Goal: Information Seeking & Learning: Compare options

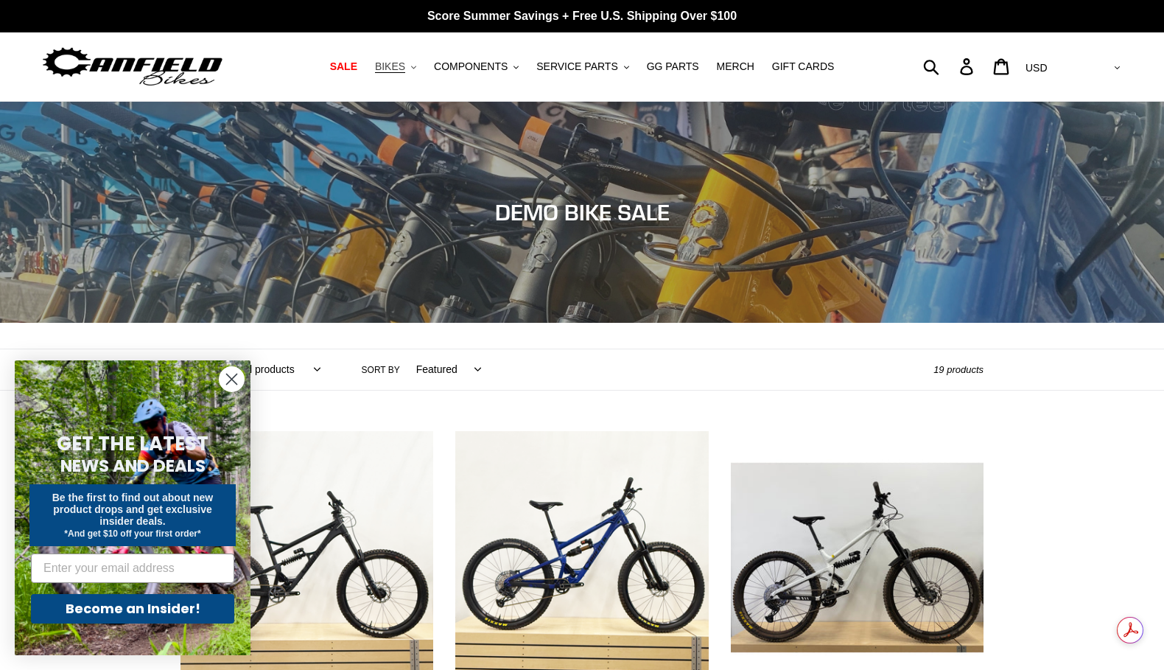
click at [405, 69] on span "BIKES" at bounding box center [390, 66] width 30 height 13
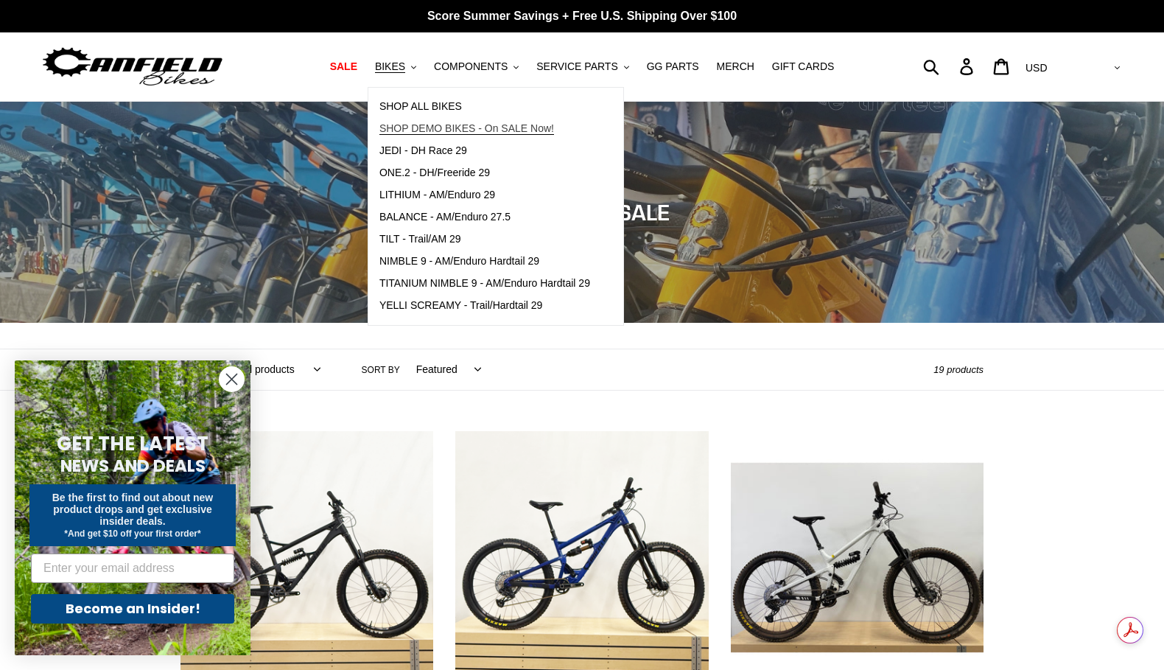
click at [437, 122] on span "SHOP DEMO BIKES - On SALE Now!" at bounding box center [466, 128] width 175 height 13
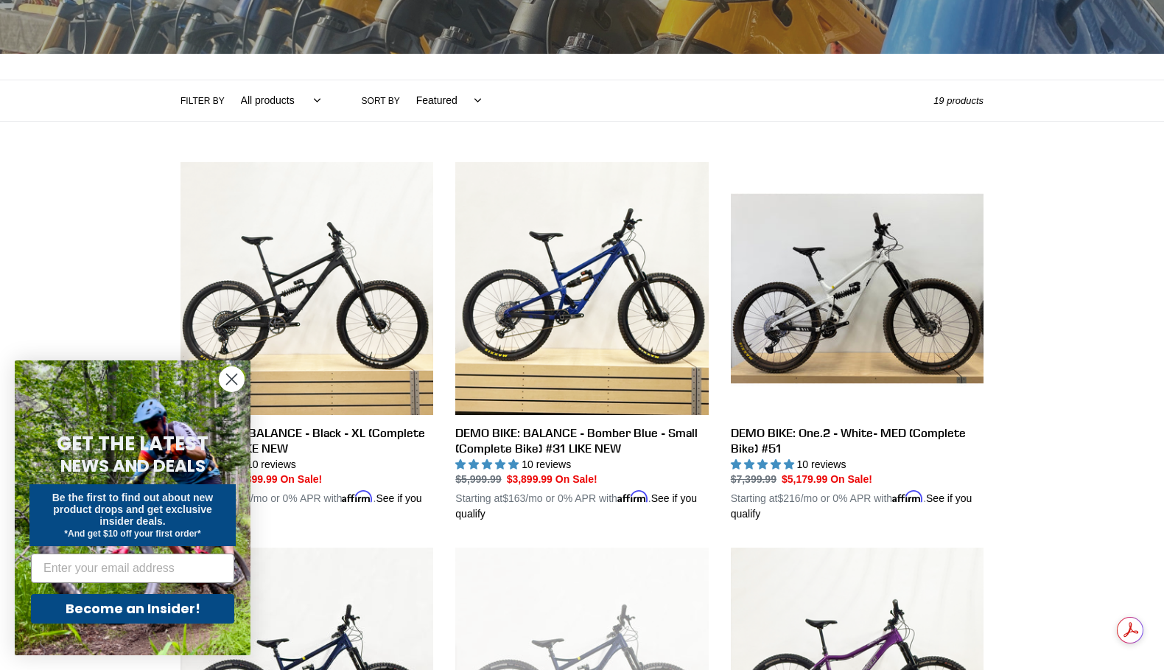
click at [234, 385] on circle "Close dialog" at bounding box center [232, 379] width 24 height 24
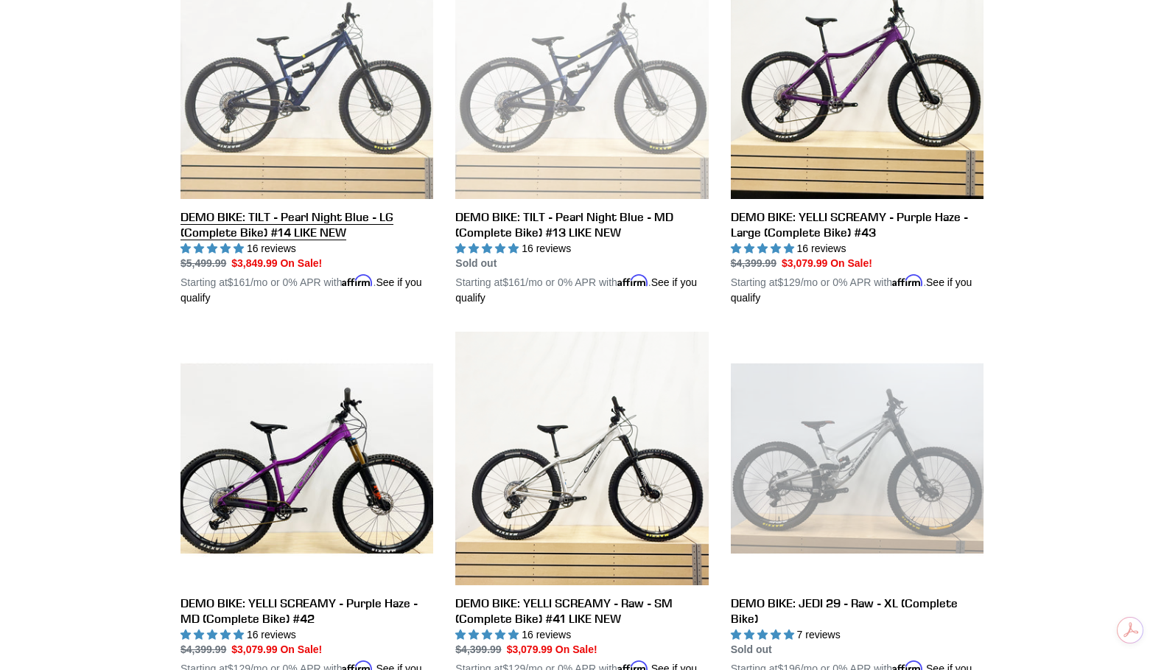
scroll to position [901, 0]
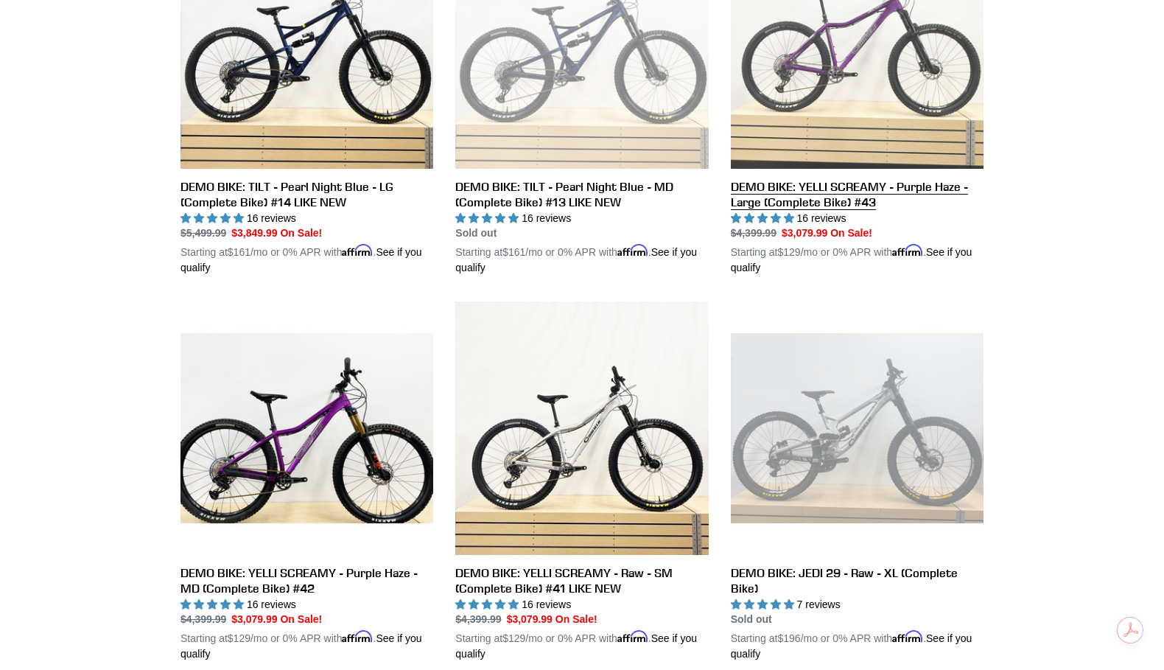
click at [816, 183] on link "DEMO BIKE: YELLI SCREAMY - Purple Haze - Large (Complete Bike) #43" at bounding box center [857, 95] width 253 height 360
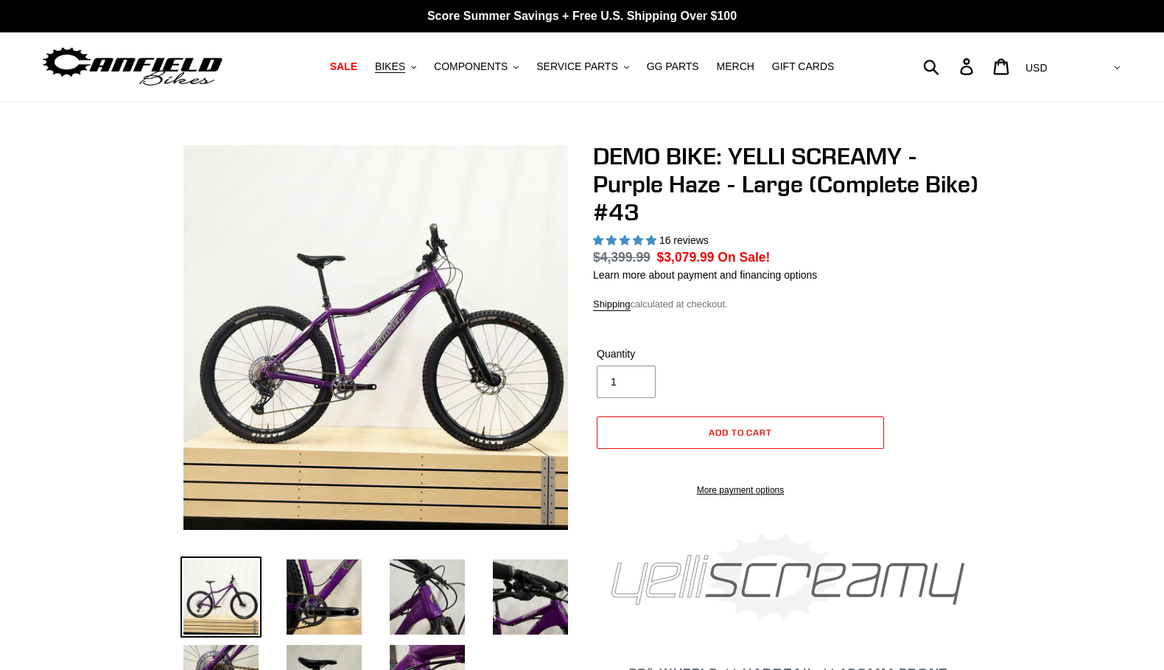
select select "highest-rating"
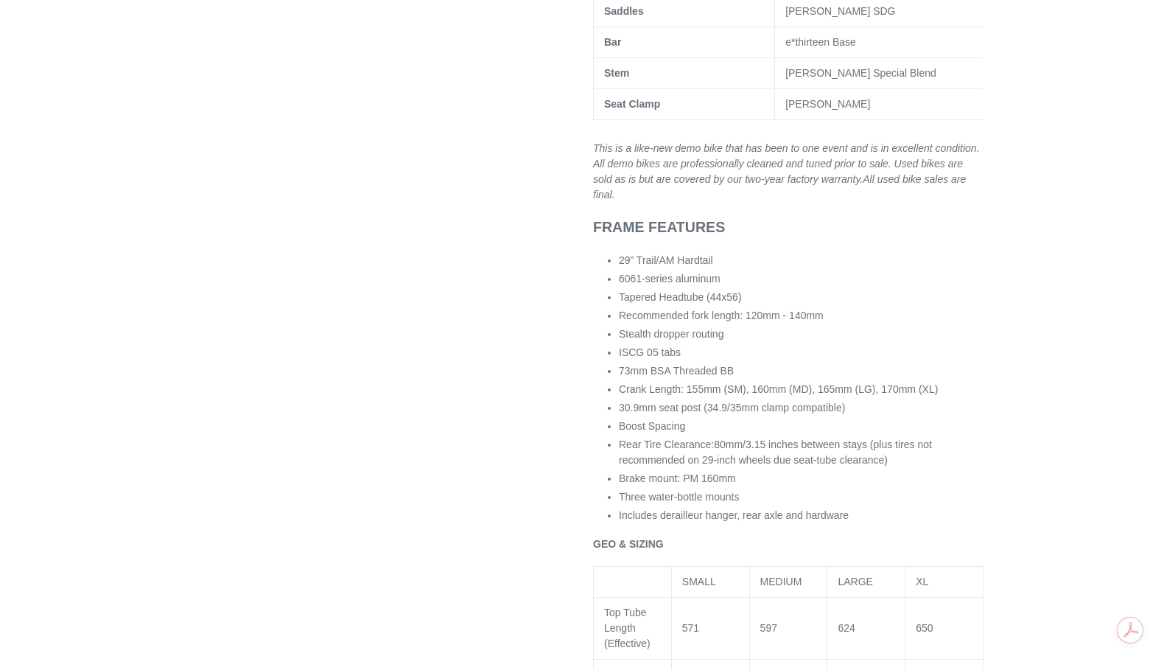
scroll to position [1156, 0]
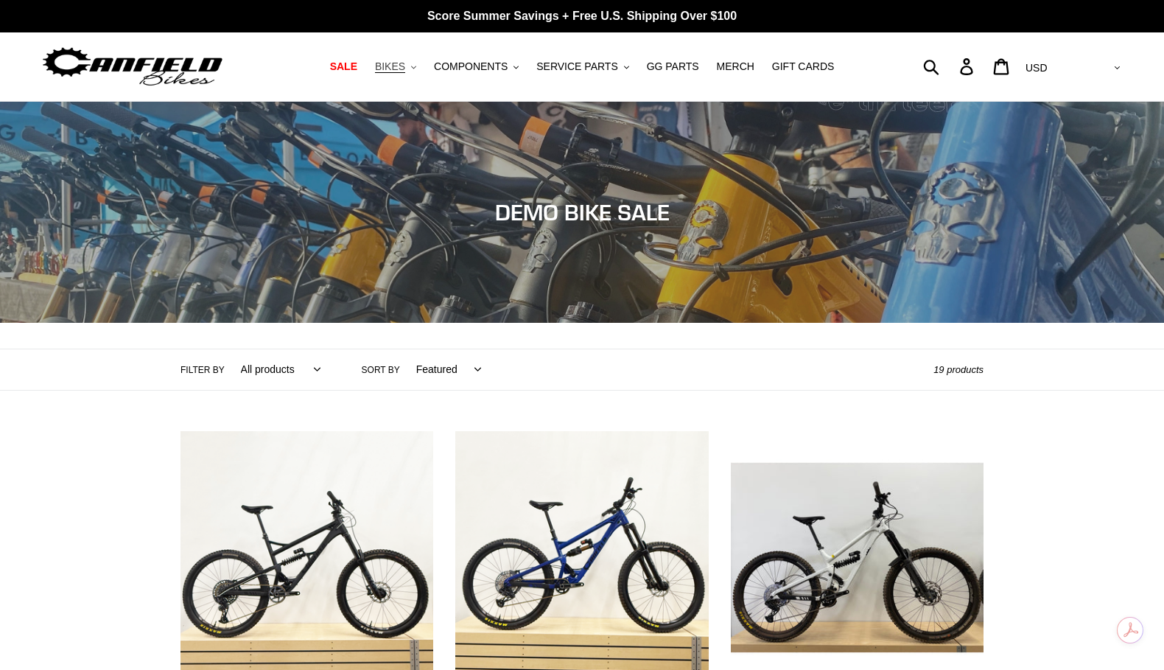
click at [416, 66] on icon "button" at bounding box center [413, 67] width 5 height 3
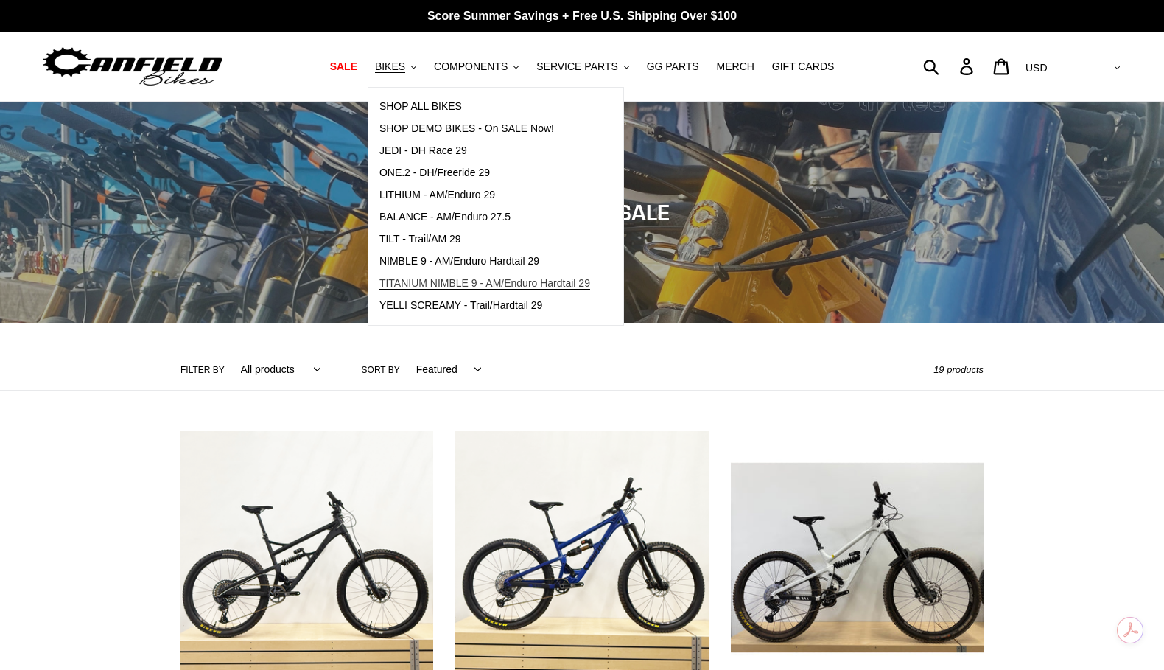
click at [481, 284] on span "TITANIUM NIMBLE 9 - AM/Enduro Hardtail 29" at bounding box center [484, 283] width 211 height 13
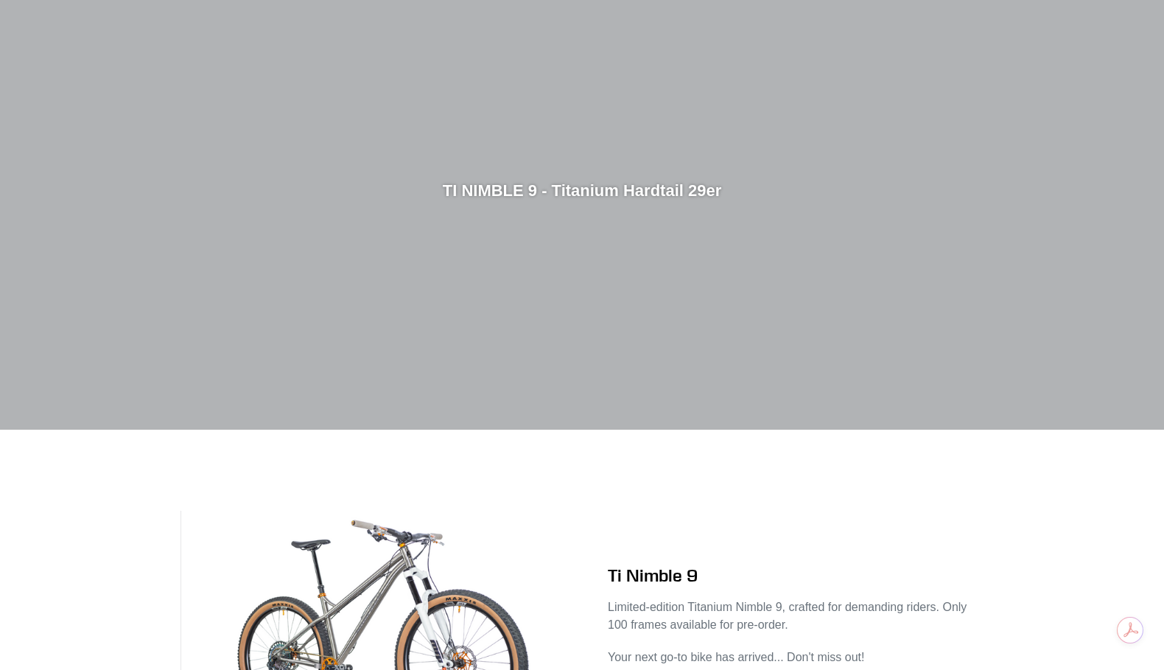
scroll to position [319, 0]
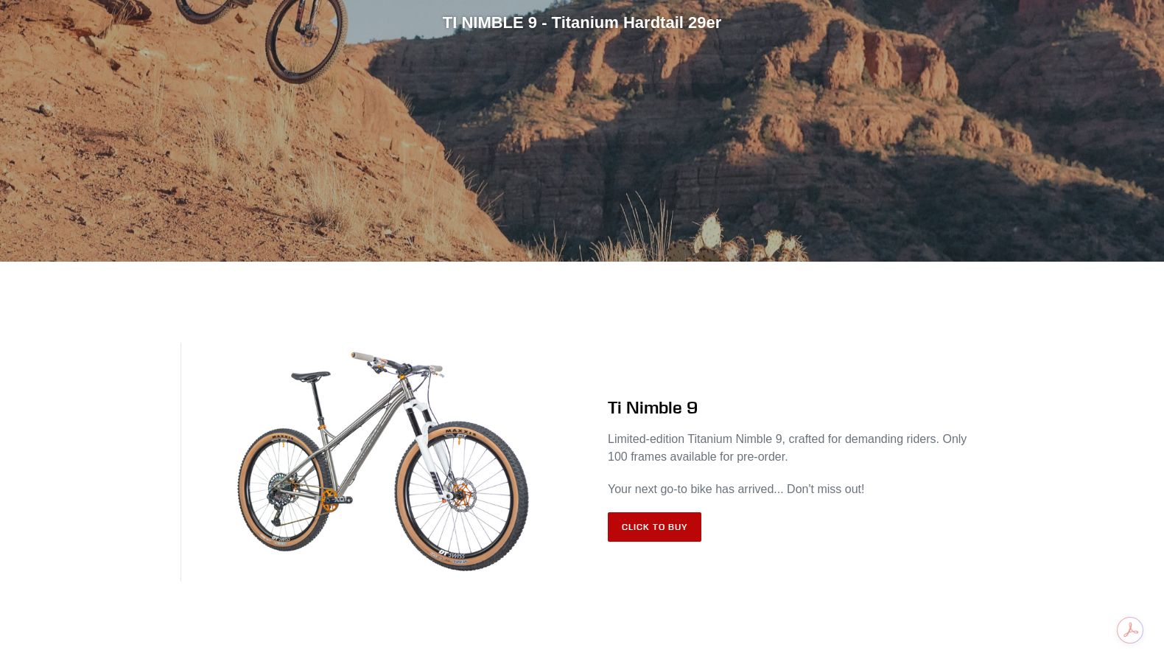
click at [667, 528] on link "Click to Buy" at bounding box center [655, 526] width 94 height 29
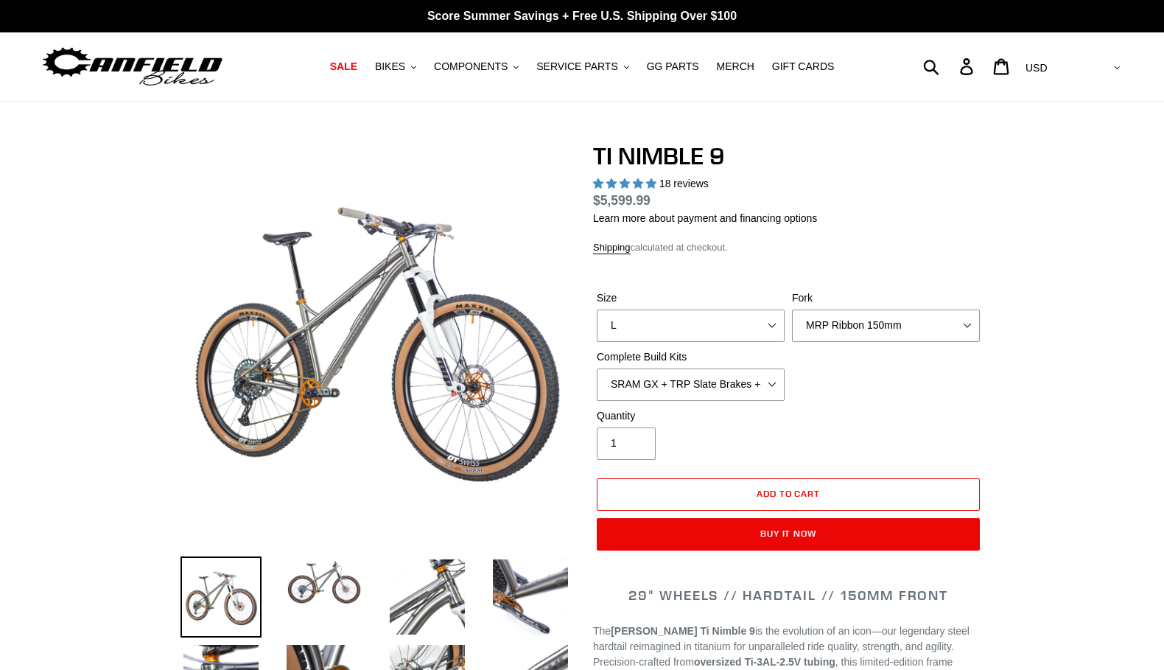
select select "highest-rating"
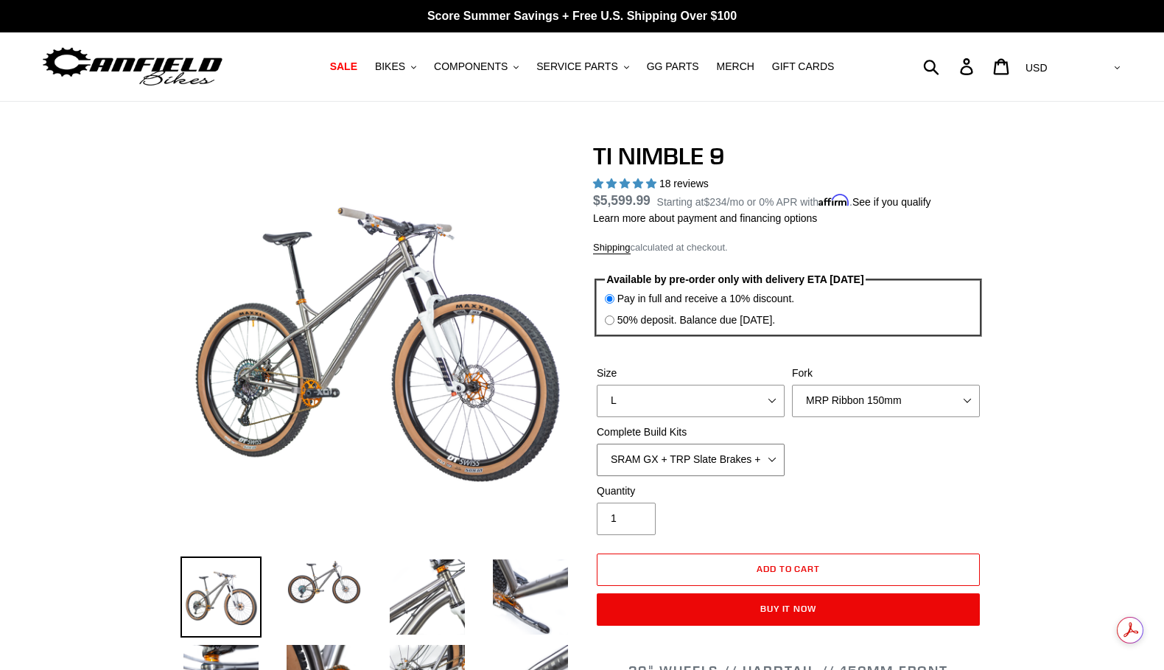
click at [778, 455] on select "SRAM GX + TRP Slate Brakes + Rotors + e13 LG-1 Wheels SHIMANO XT + SHIMANO brak…" at bounding box center [691, 459] width 188 height 32
select select "SHIMANO XTR + HOPE Brakes + DT Swiss Carbon Wheels"
click at [597, 443] on select "SRAM GX + TRP Slate Brakes + Rotors + e13 LG-1 Wheels SHIMANO XT + SHIMANO brak…" at bounding box center [691, 459] width 188 height 32
click at [769, 399] on select "S M L XL / XXL (Specify at checkout)" at bounding box center [691, 401] width 188 height 32
click at [771, 452] on select "SRAM GX + TRP Slate Brakes + Rotors + e13 LG-1 Wheels SHIMANO XT + SHIMANO brak…" at bounding box center [691, 459] width 188 height 32
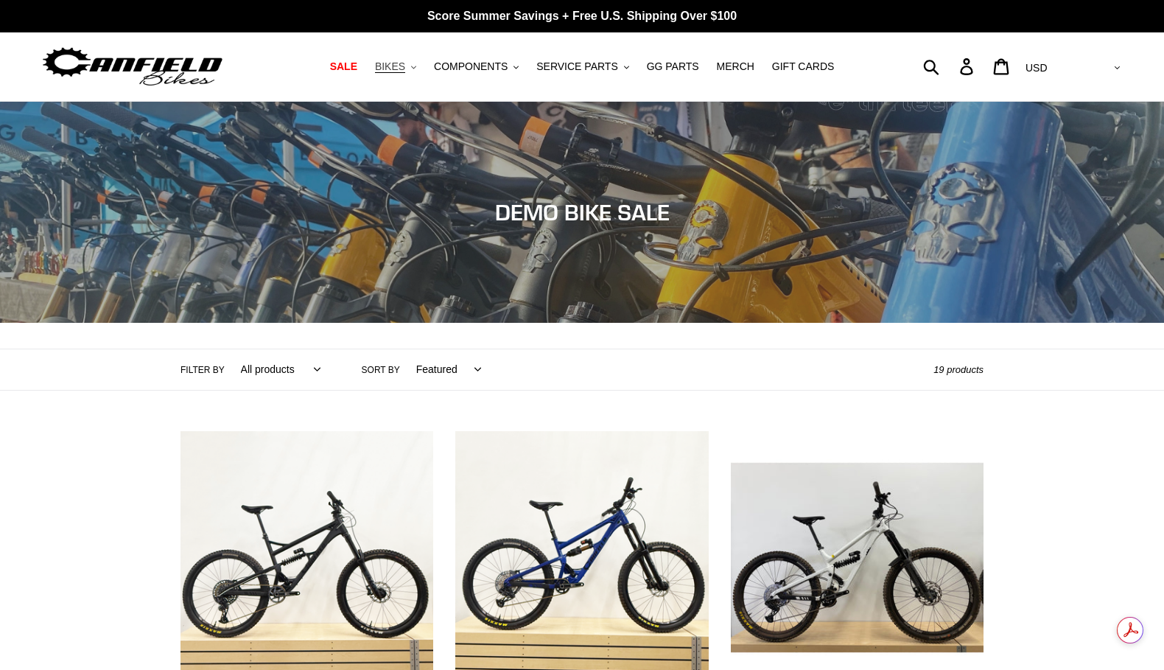
click at [415, 68] on button "BIKES .cls-1{fill:#231f20}" at bounding box center [396, 67] width 56 height 20
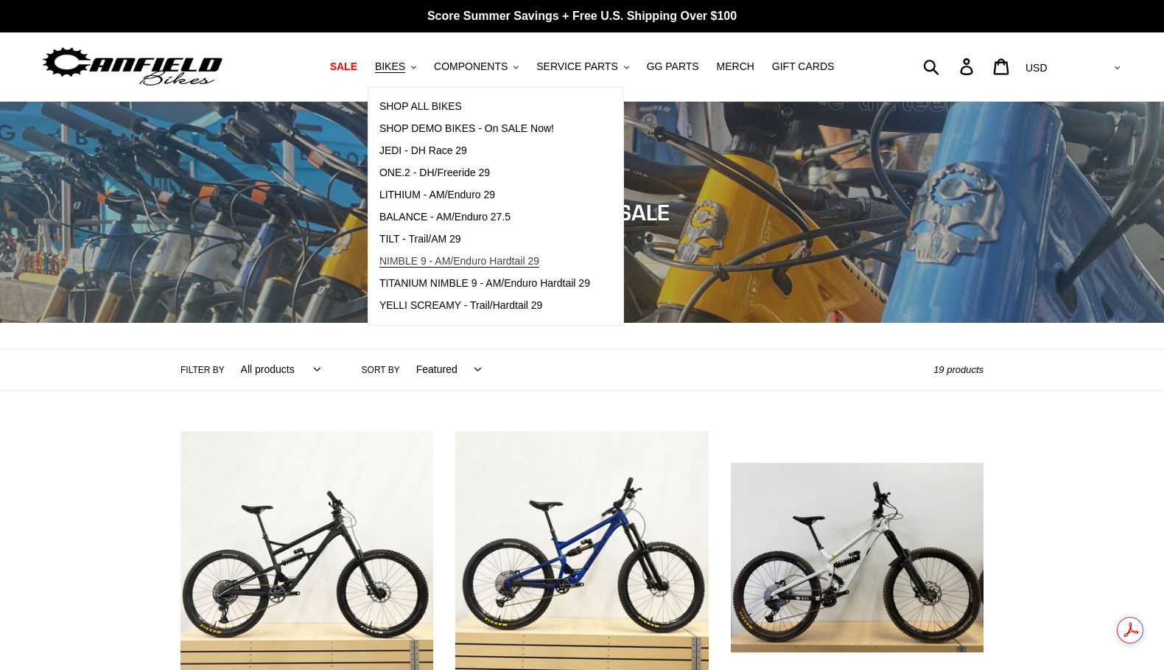
click at [413, 265] on span "NIMBLE 9 - AM/Enduro Hardtail 29" at bounding box center [459, 261] width 160 height 13
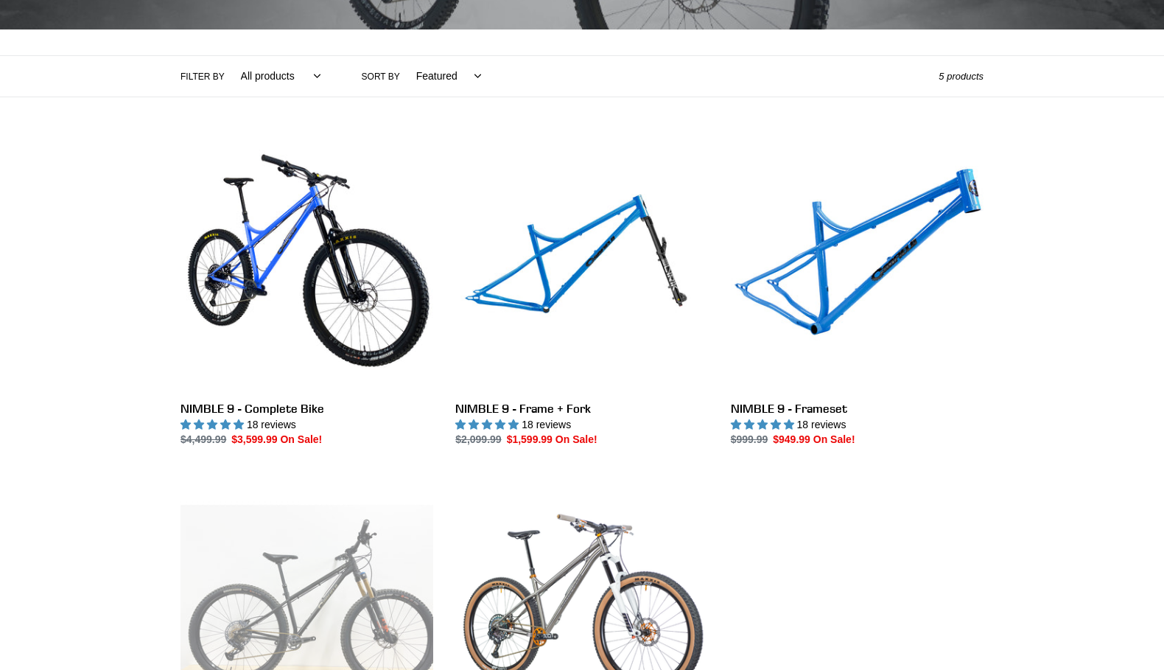
scroll to position [326, 0]
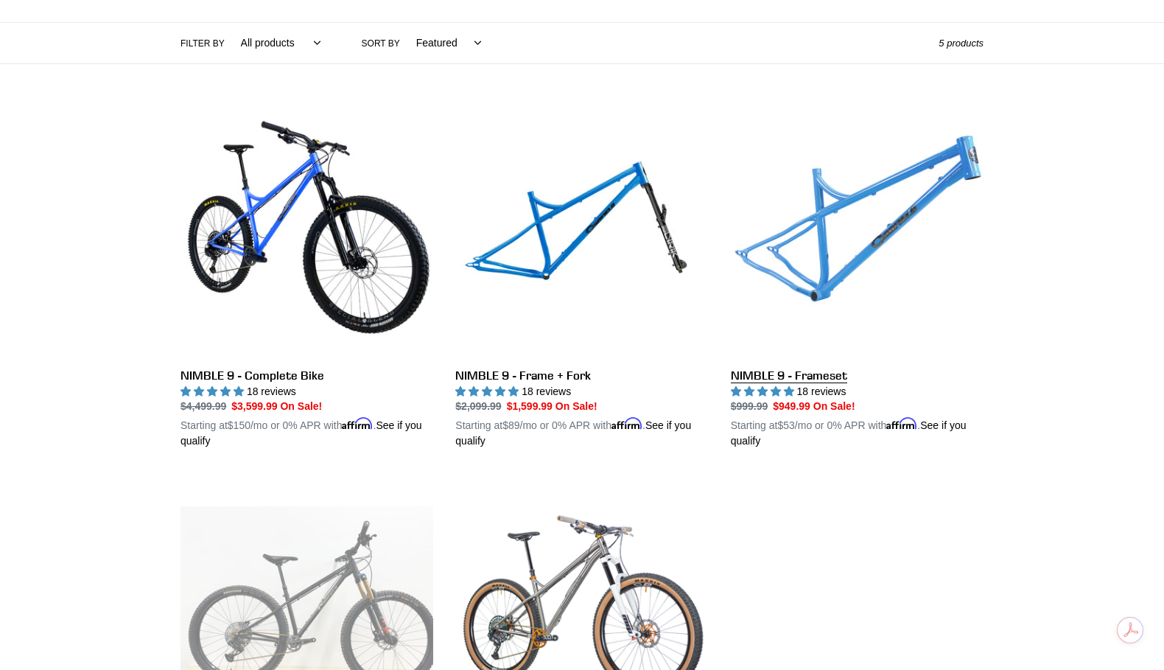
click at [795, 376] on link "NIMBLE 9 - Frameset" at bounding box center [857, 277] width 253 height 345
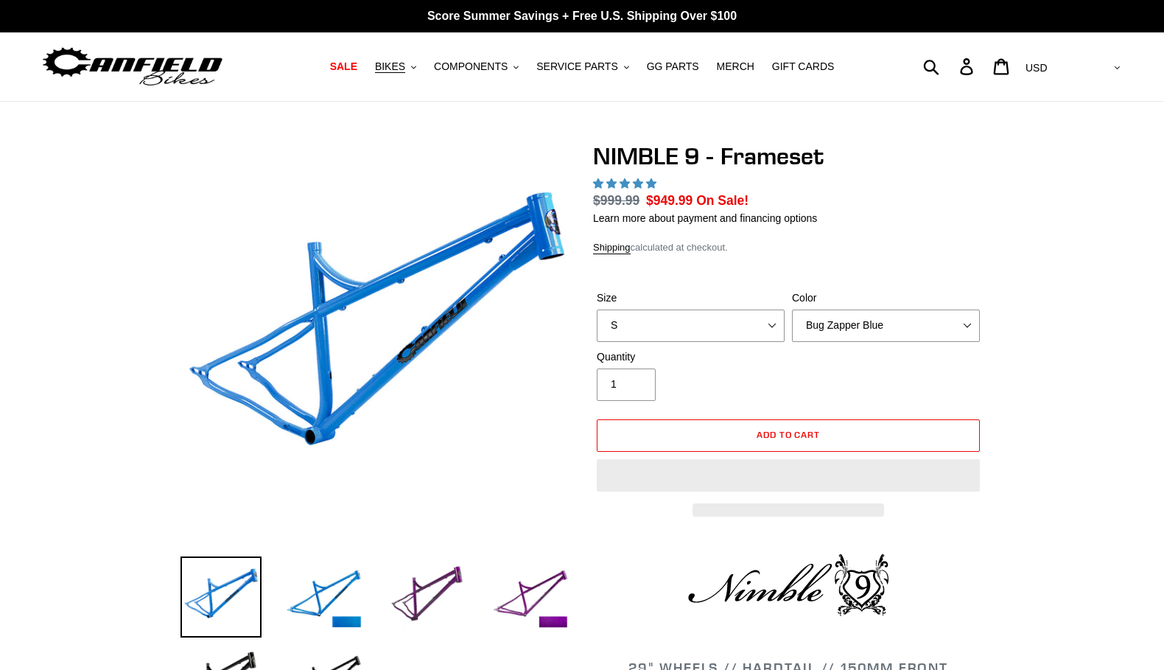
select select "highest-rating"
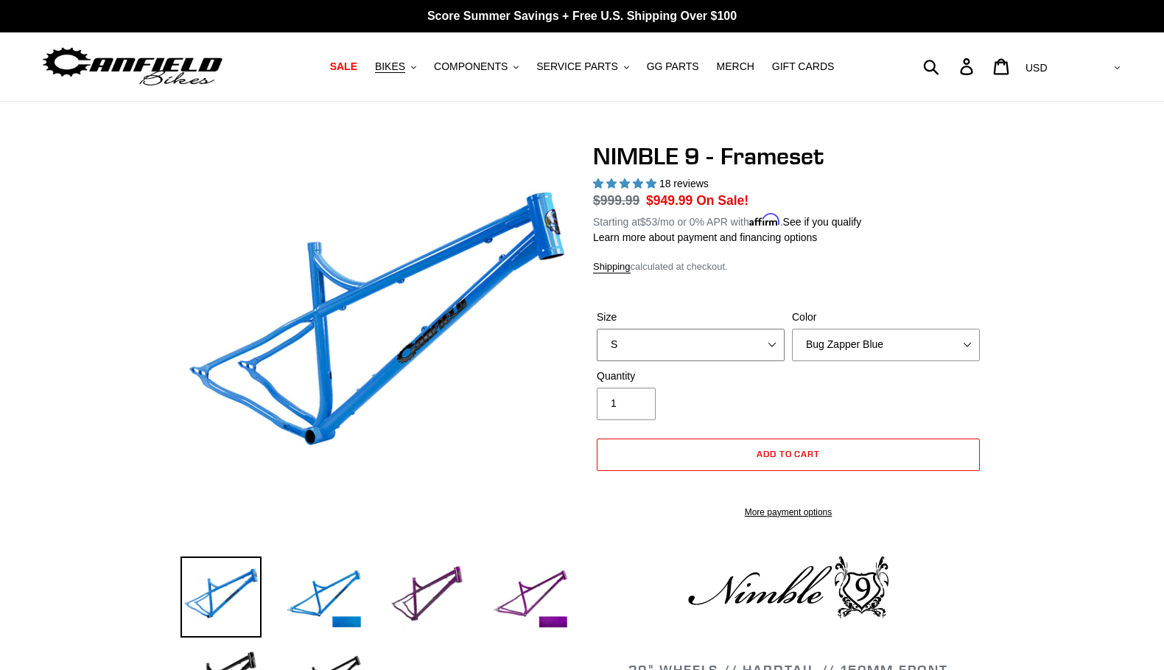
click at [696, 331] on select "S M L XL" at bounding box center [691, 345] width 188 height 32
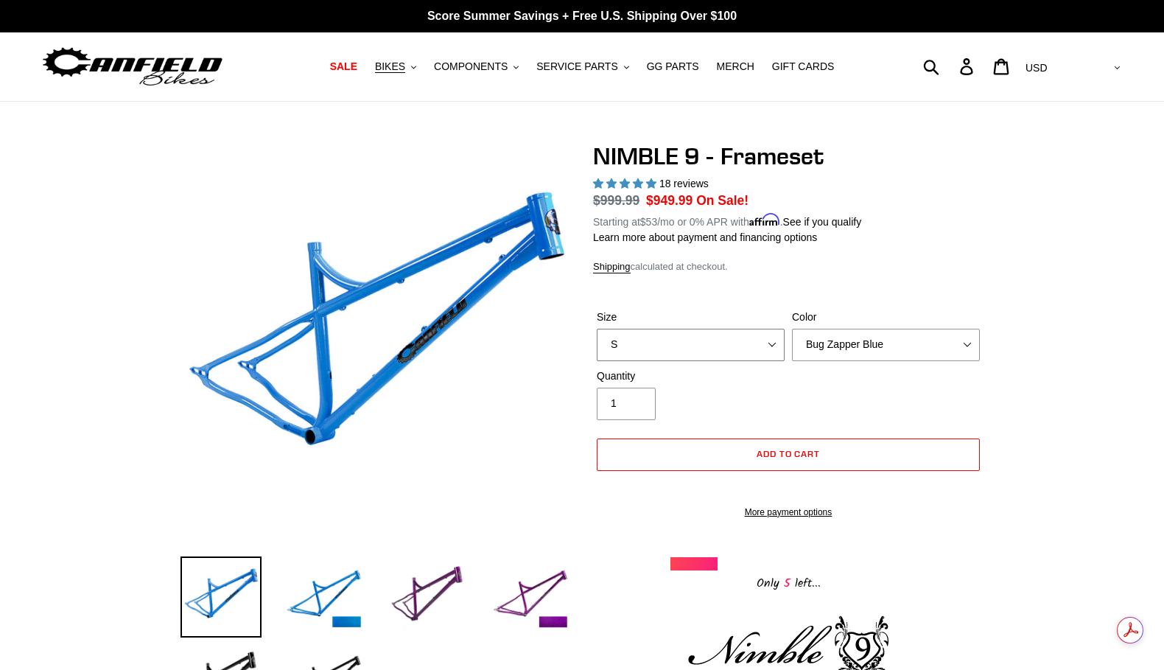
select select "L"
click at [597, 329] on select "S M L XL" at bounding box center [691, 345] width 188 height 32
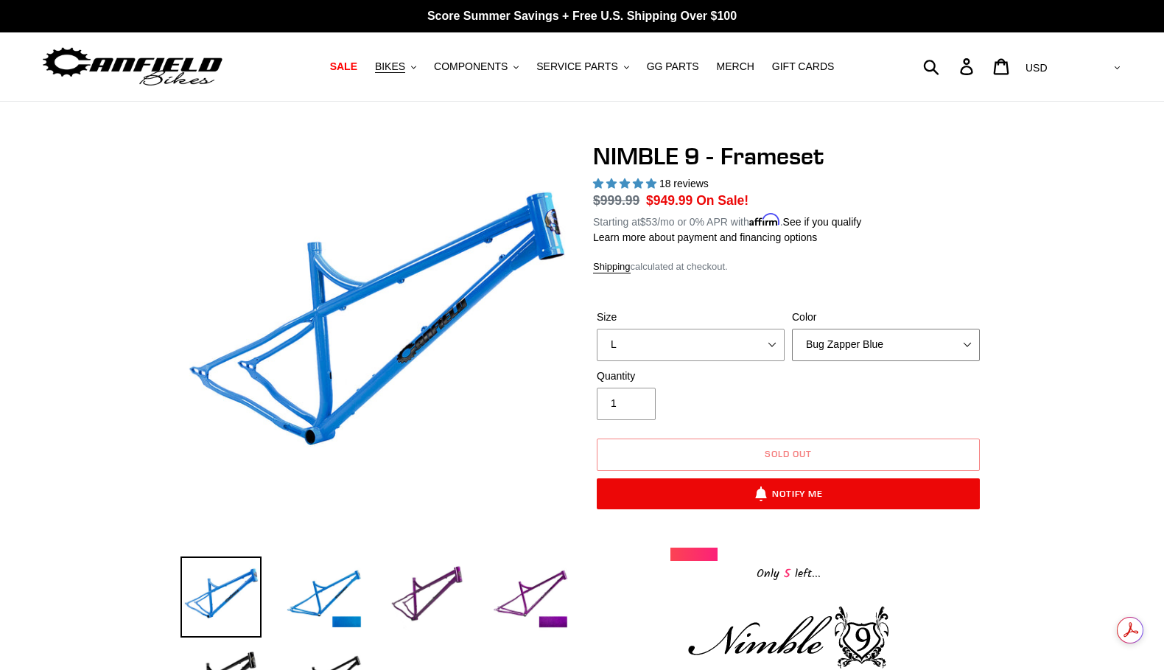
click at [895, 348] on select "Bug Zapper Blue Purple Haze -Sold Out Galaxy Black" at bounding box center [886, 345] width 188 height 32
click at [792, 329] on select "Bug Zapper Blue Purple Haze -Sold Out Galaxy Black" at bounding box center [886, 345] width 188 height 32
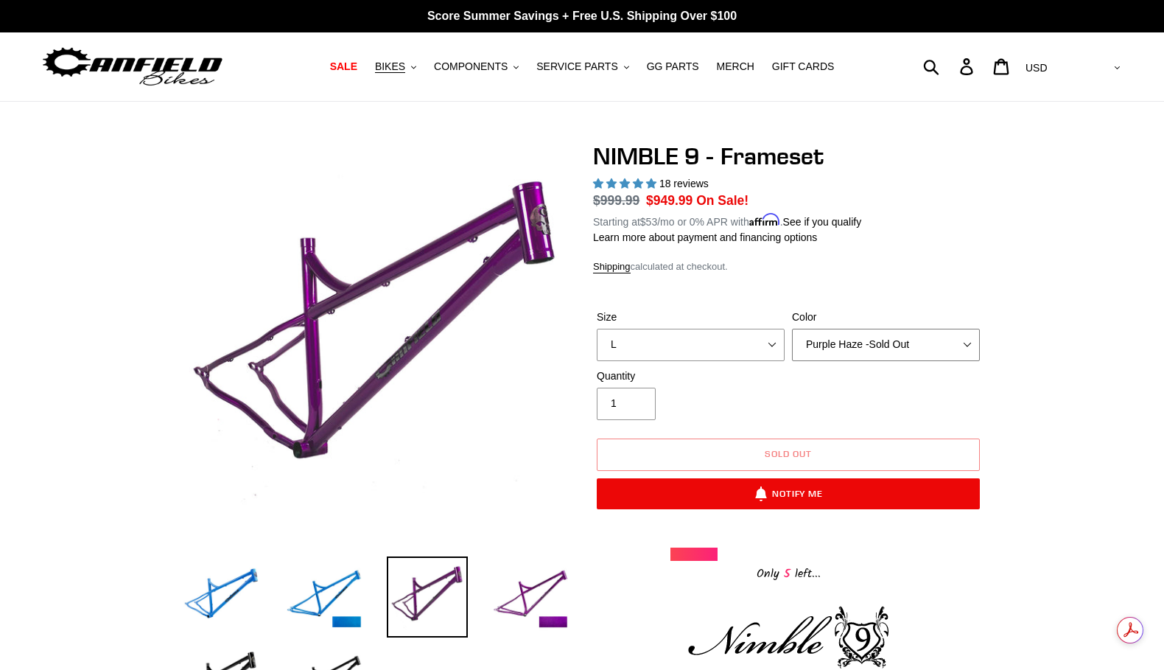
click at [864, 347] on select "Bug Zapper Blue Purple Haze -Sold Out Galaxy Black" at bounding box center [886, 345] width 188 height 32
click at [792, 329] on select "Bug Zapper Blue Purple Haze -Sold Out Galaxy Black" at bounding box center [886, 345] width 188 height 32
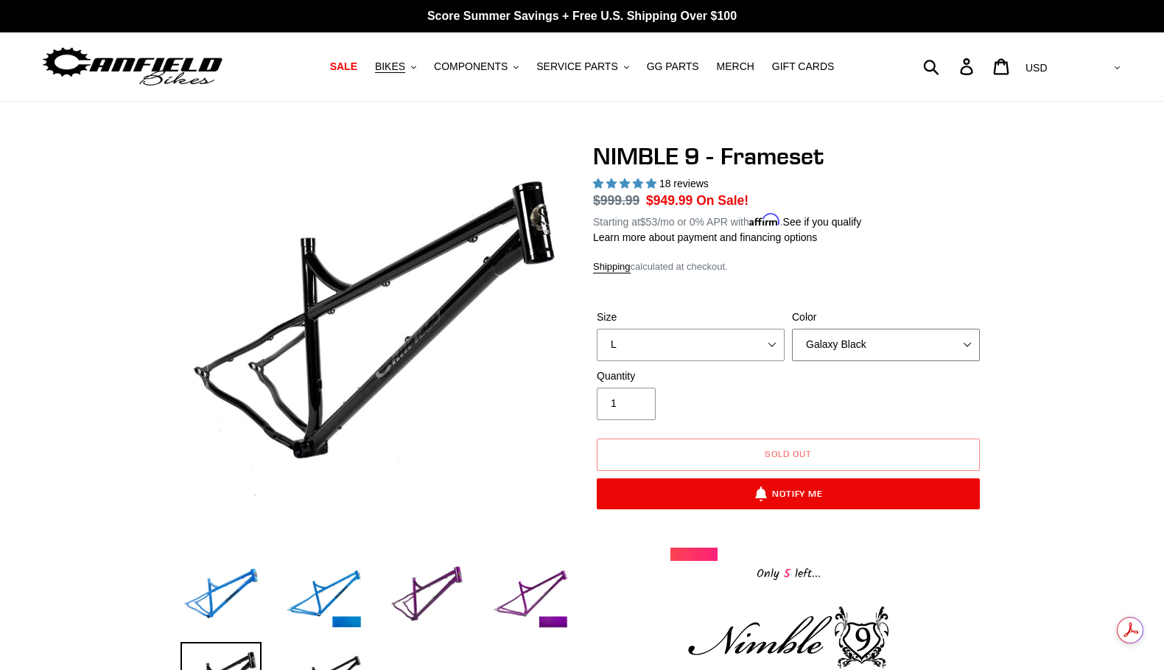
click at [860, 343] on select "Bug Zapper Blue Purple Haze -Sold Out Galaxy Black" at bounding box center [886, 345] width 188 height 32
select select "Bug Zapper Blue"
click at [792, 329] on select "Bug Zapper Blue Purple Haze -Sold Out Galaxy Black" at bounding box center [886, 345] width 188 height 32
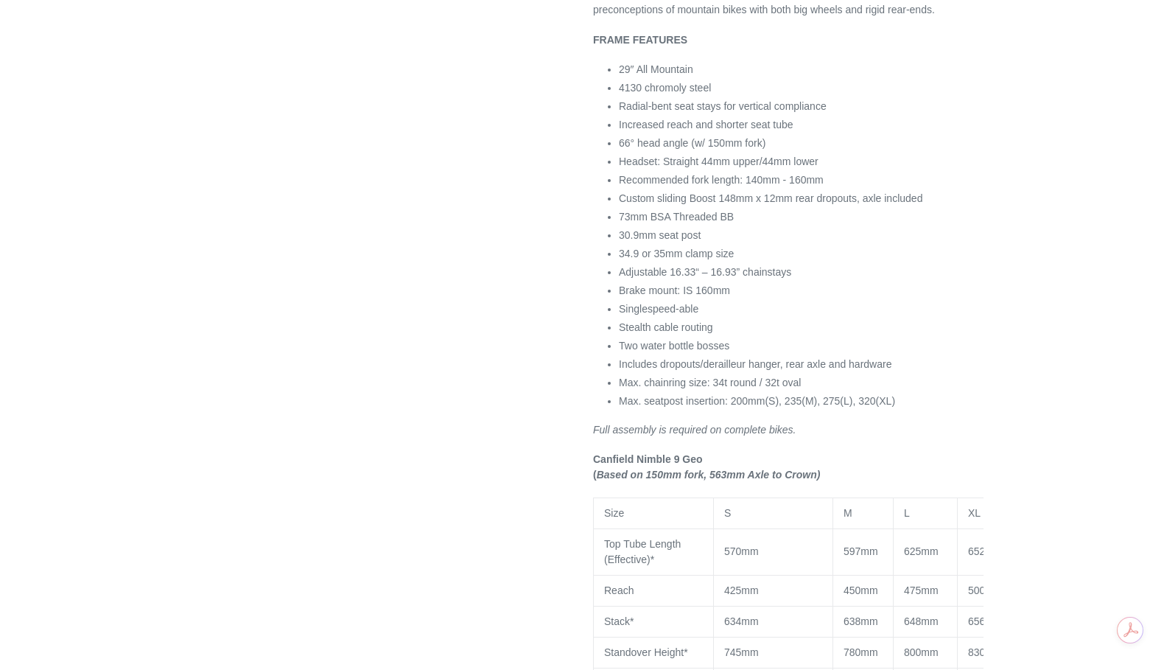
scroll to position [791, 0]
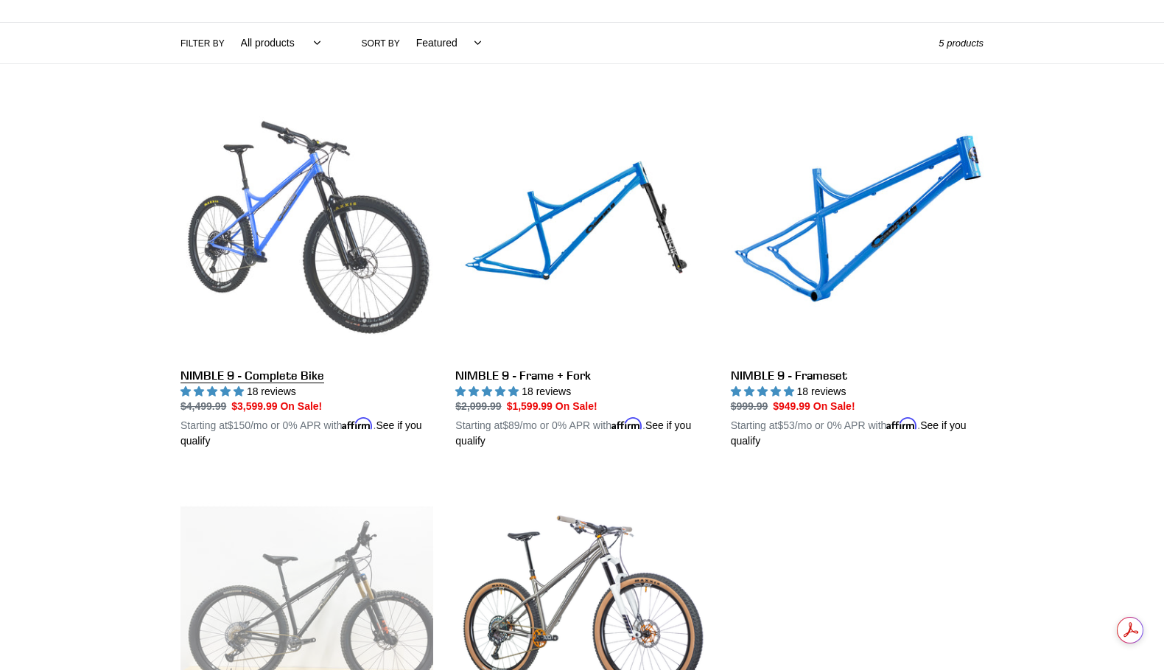
click at [301, 373] on link "NIMBLE 9 - Complete Bike" at bounding box center [306, 277] width 253 height 345
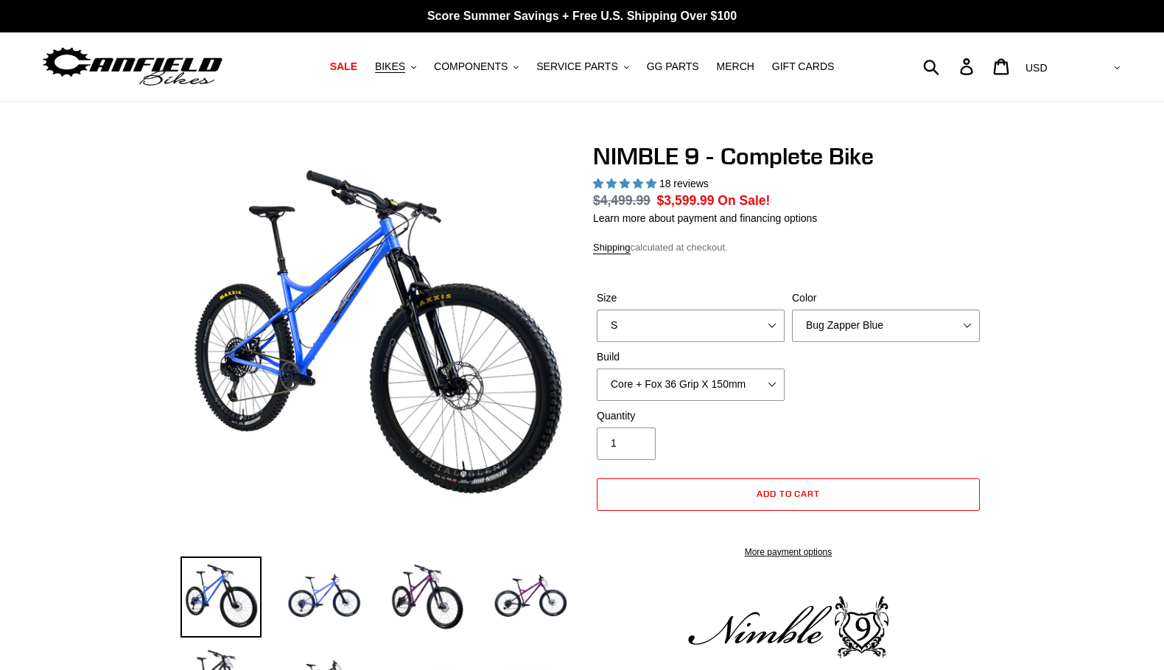
select select "highest-rating"
click at [734, 386] on select "Core + Fox 36 Grip X 150mm Pro + Fox 36 Grip X 150mm Core + RockShox Lyrik Ulti…" at bounding box center [691, 384] width 188 height 32
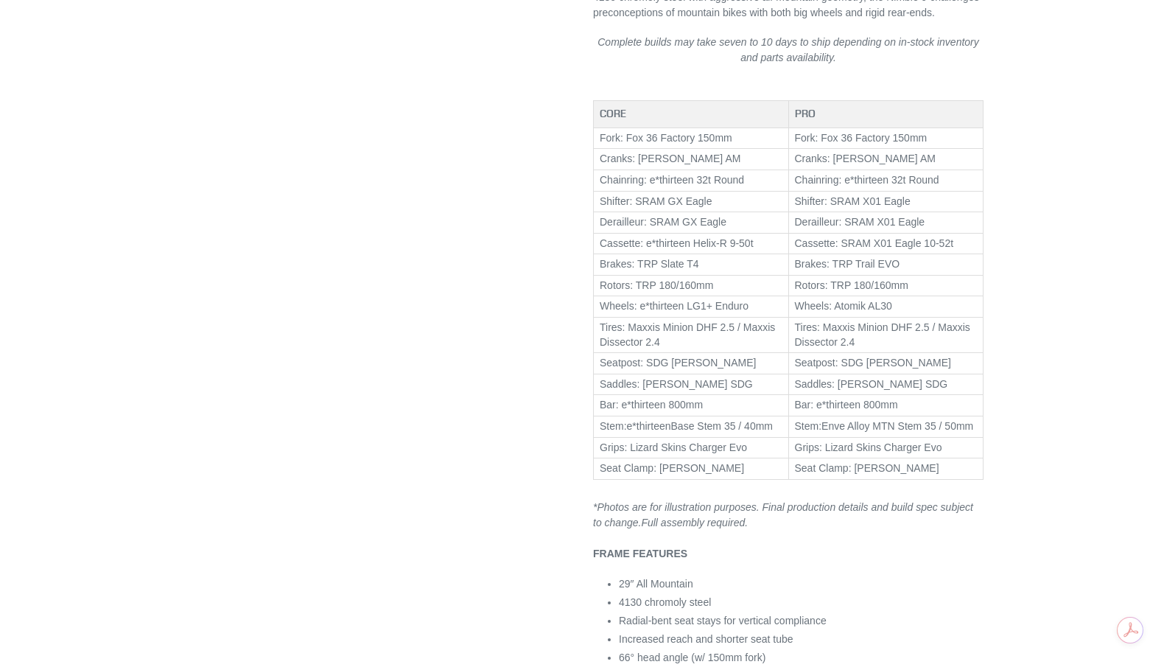
scroll to position [958, 0]
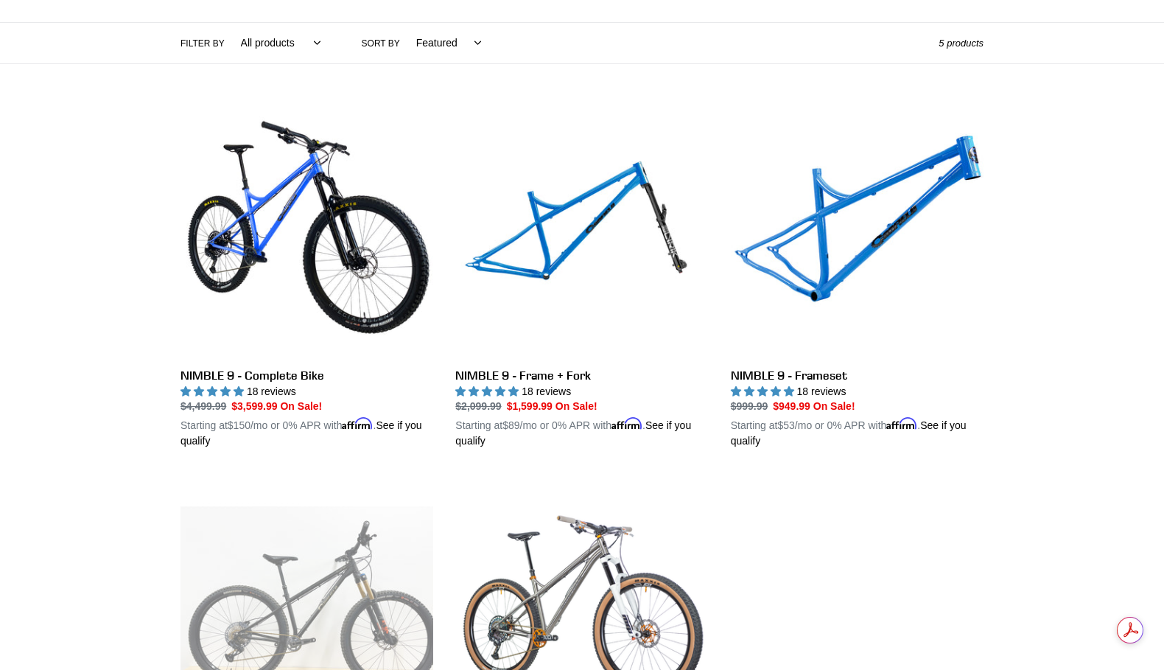
click at [311, 43] on select "All products 29er BFCM23 BFCM24 DEMO BIKE Hardtail Nimble 9 Trail/AM" at bounding box center [277, 43] width 99 height 41
select select "/collections/nimble-9-steel-hardtail/hardtail"
click at [228, 23] on select "All products 29er BFCM23 BFCM24 DEMO BIKE Hardtail Nimble 9 Trail/AM" at bounding box center [277, 43] width 99 height 41
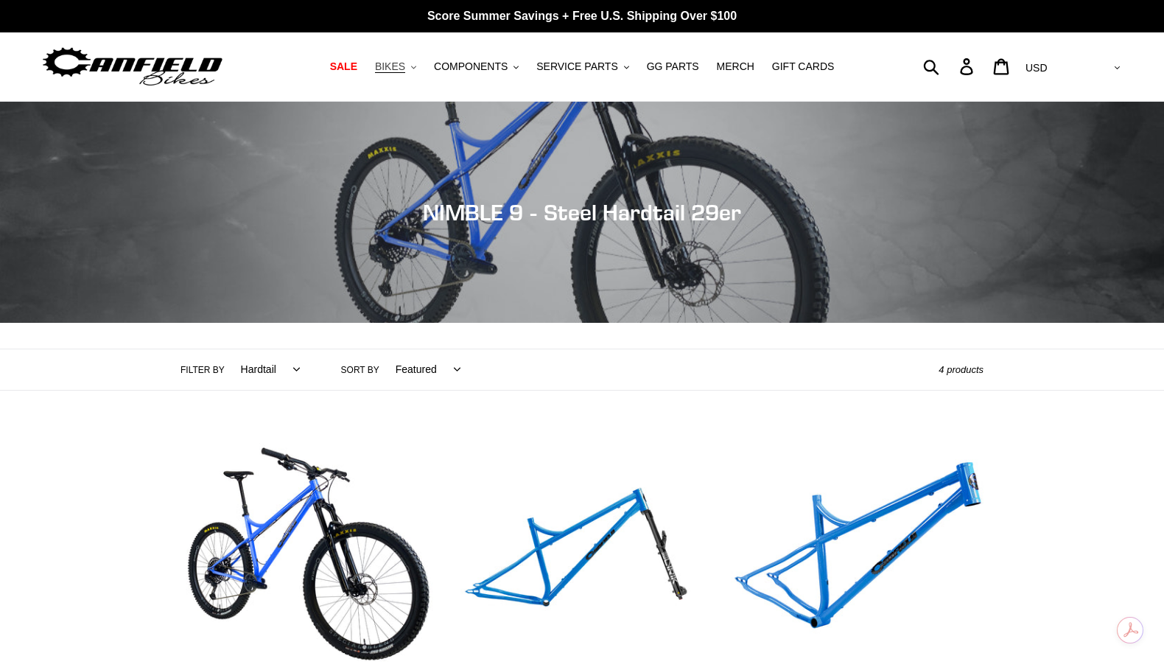
click at [411, 69] on button "BIKES .cls-1{fill:#231f20}" at bounding box center [396, 67] width 56 height 20
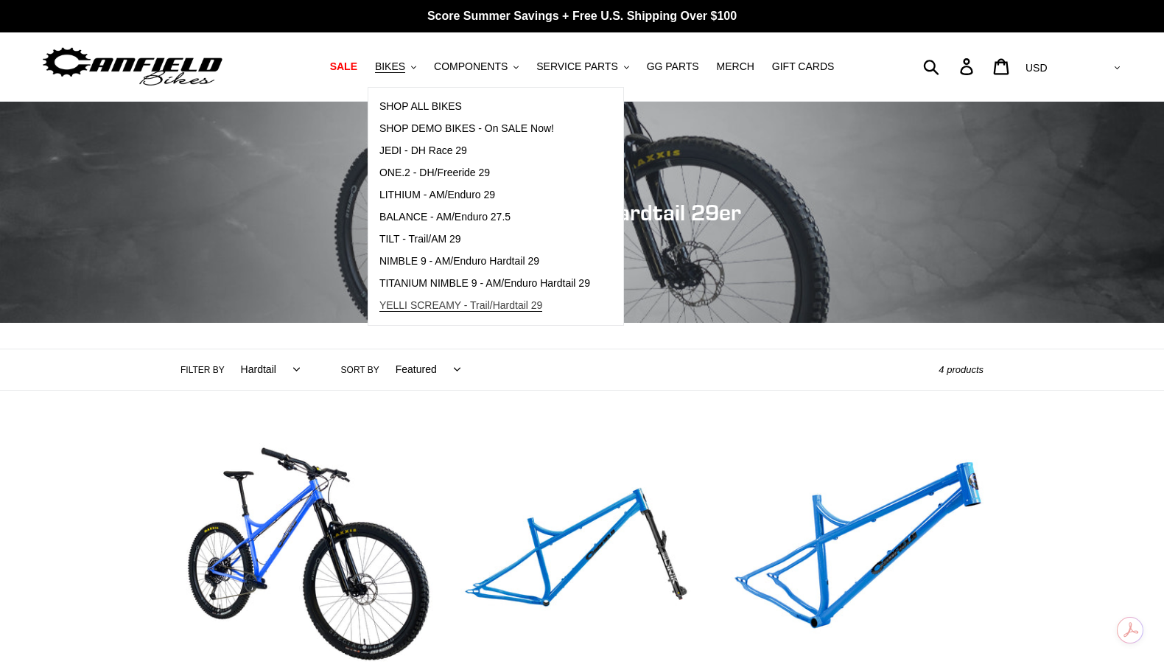
click at [451, 314] on link "YELLI SCREAMY - Trail/Hardtail 29" at bounding box center [484, 306] width 233 height 22
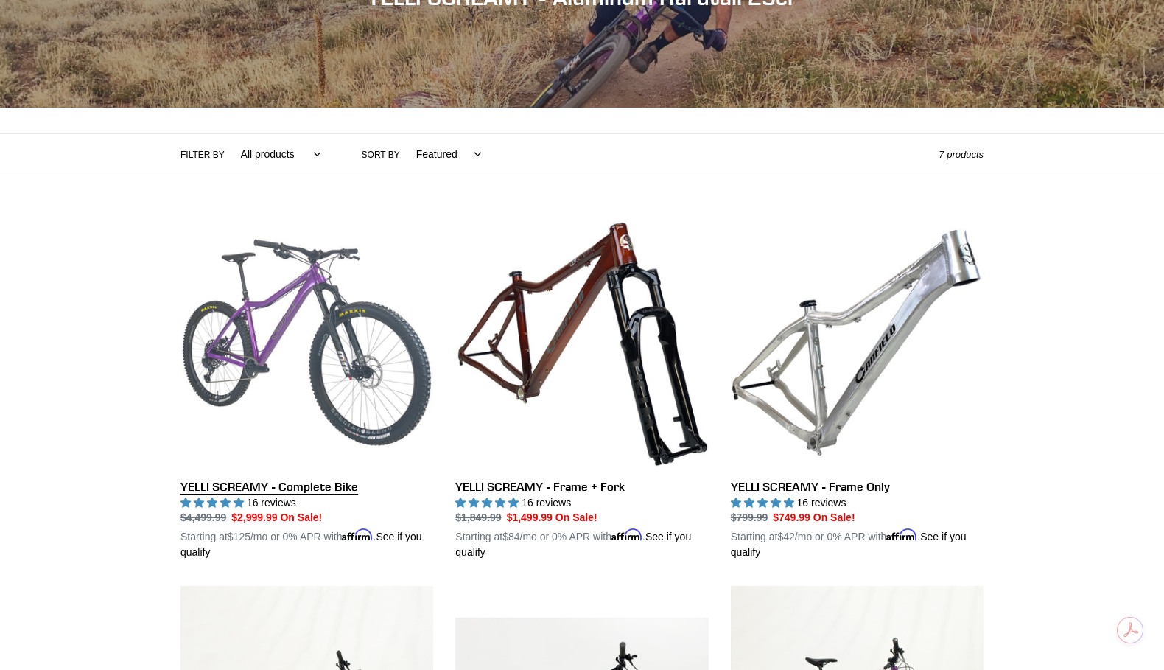
scroll to position [210, 0]
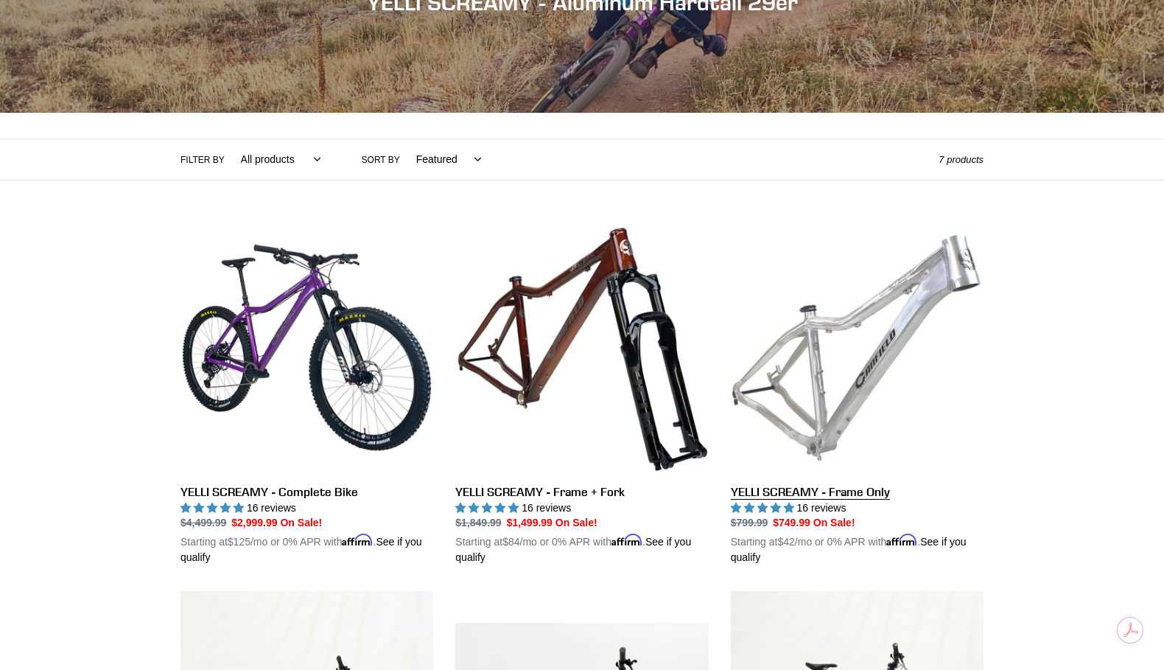
click at [894, 348] on link "YELLI SCREAMY - Frame Only" at bounding box center [857, 393] width 253 height 345
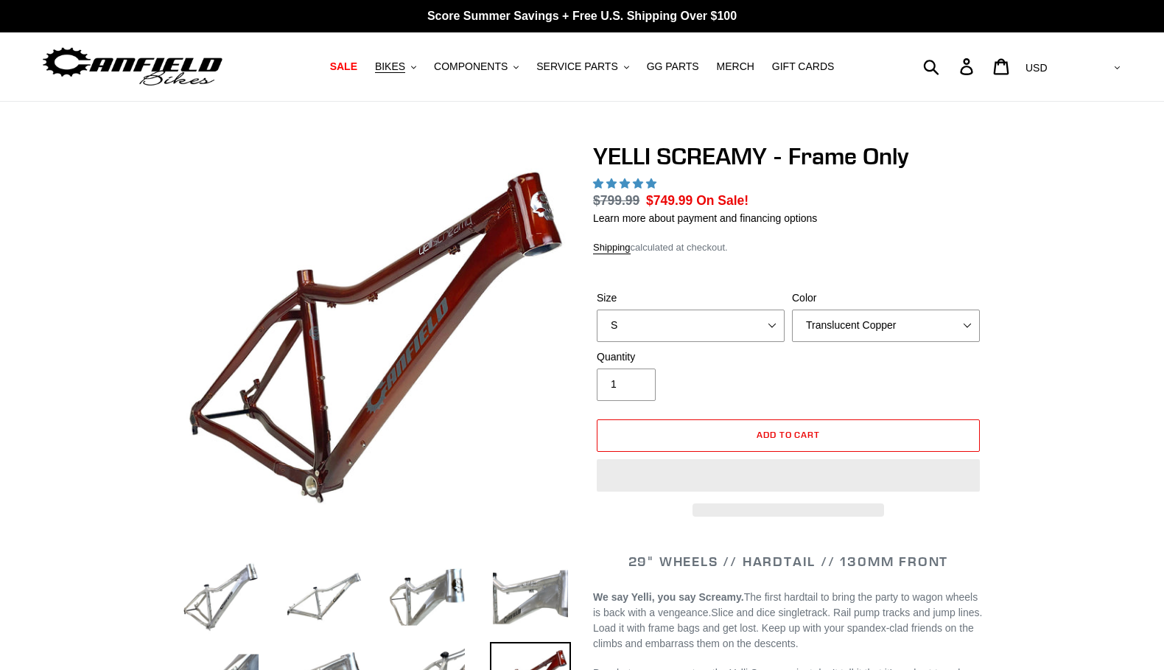
select select "highest-rating"
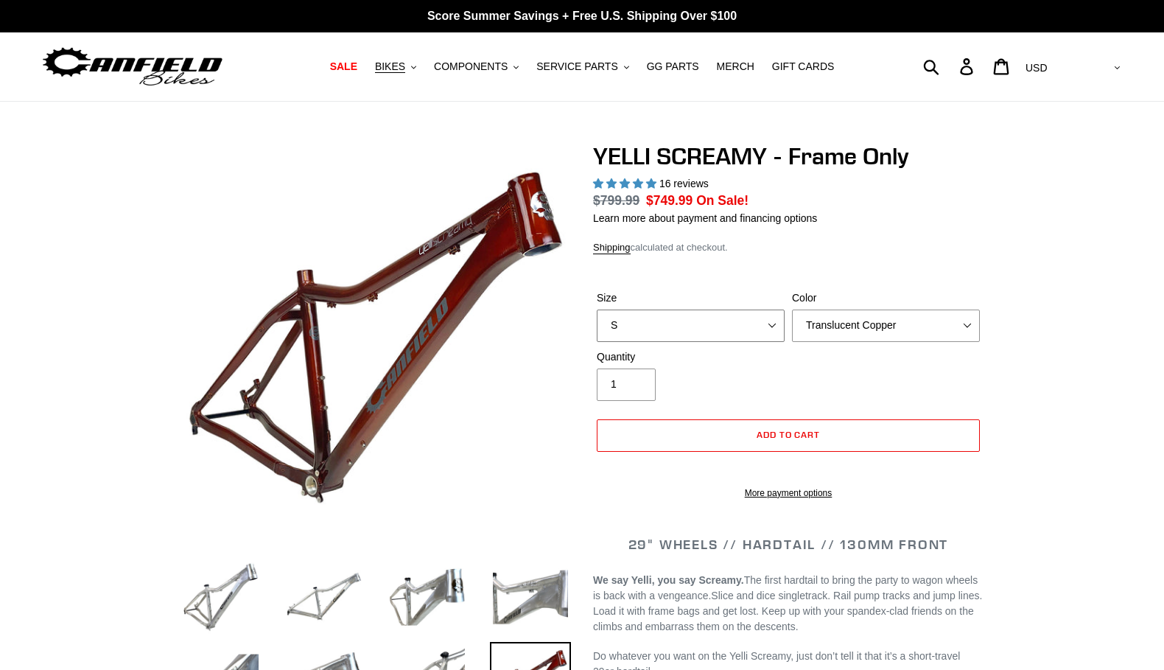
click at [769, 327] on select "S M L XL" at bounding box center [691, 325] width 188 height 32
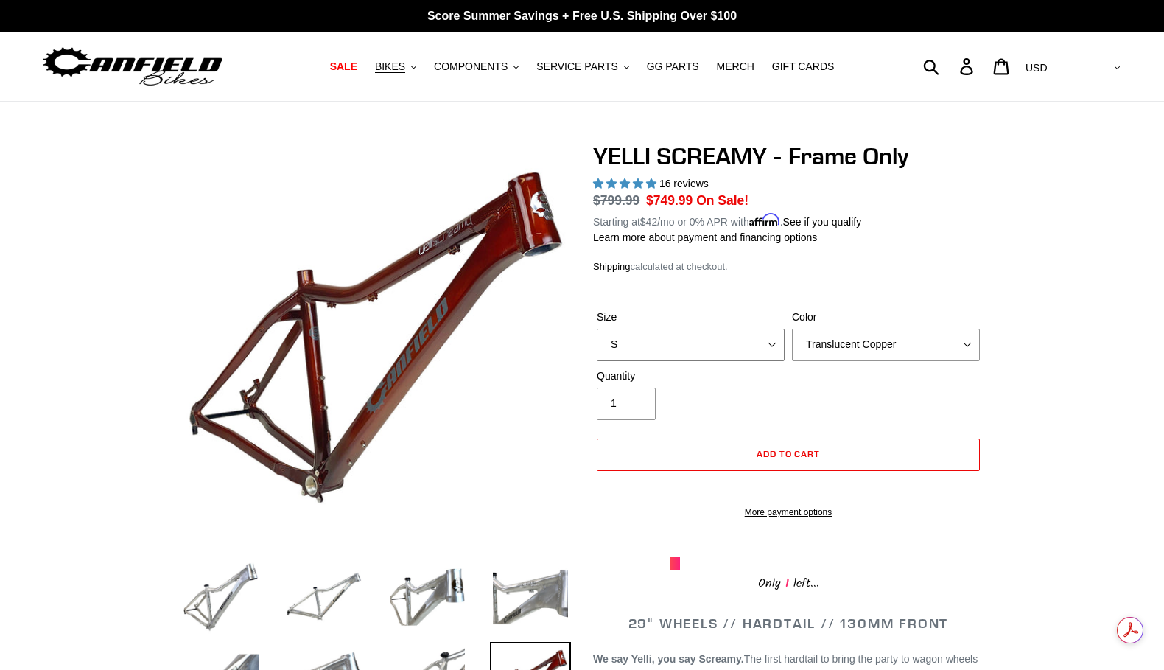
select select "L"
click at [597, 329] on select "S M L XL" at bounding box center [691, 345] width 188 height 32
click at [900, 353] on select "Translucent Copper Purple Haze Raw" at bounding box center [886, 345] width 188 height 32
click at [792, 329] on select "Translucent Copper Purple Haze Raw" at bounding box center [886, 345] width 188 height 32
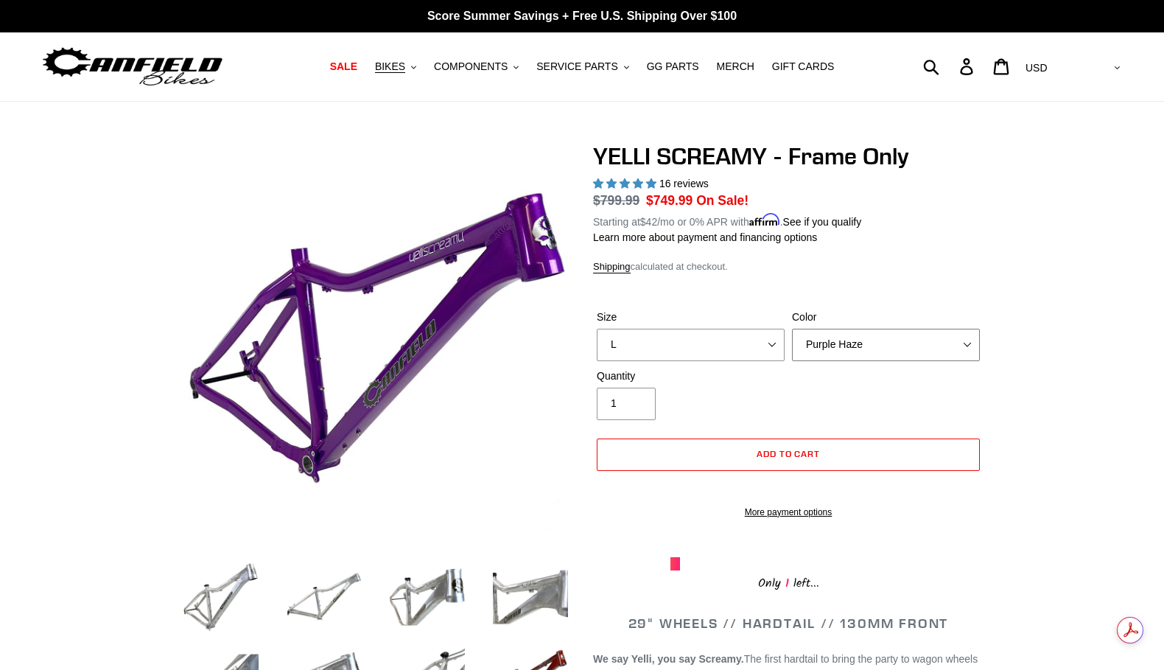
click at [885, 342] on select "Translucent Copper Purple Haze Raw" at bounding box center [886, 345] width 188 height 32
click at [792, 329] on select "Translucent Copper Purple Haze Raw" at bounding box center [886, 345] width 188 height 32
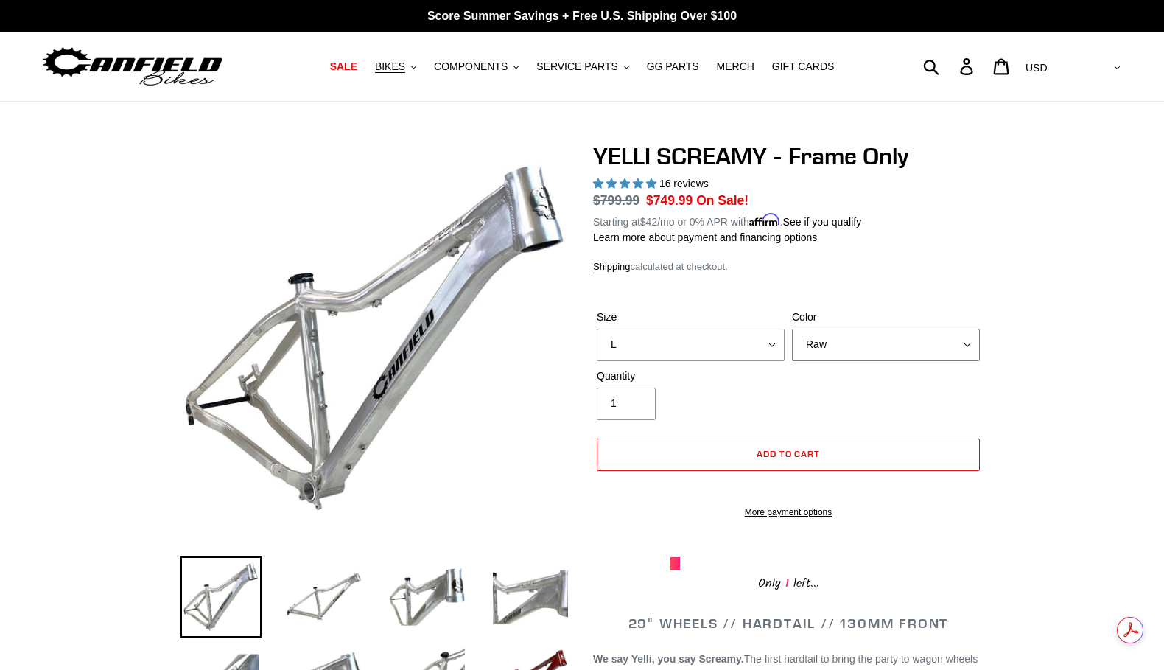
click at [868, 339] on select "Translucent Copper Purple Haze Raw" at bounding box center [886, 345] width 188 height 32
select select "Purple Haze"
click at [792, 329] on select "Translucent Copper Purple Haze Raw" at bounding box center [886, 345] width 188 height 32
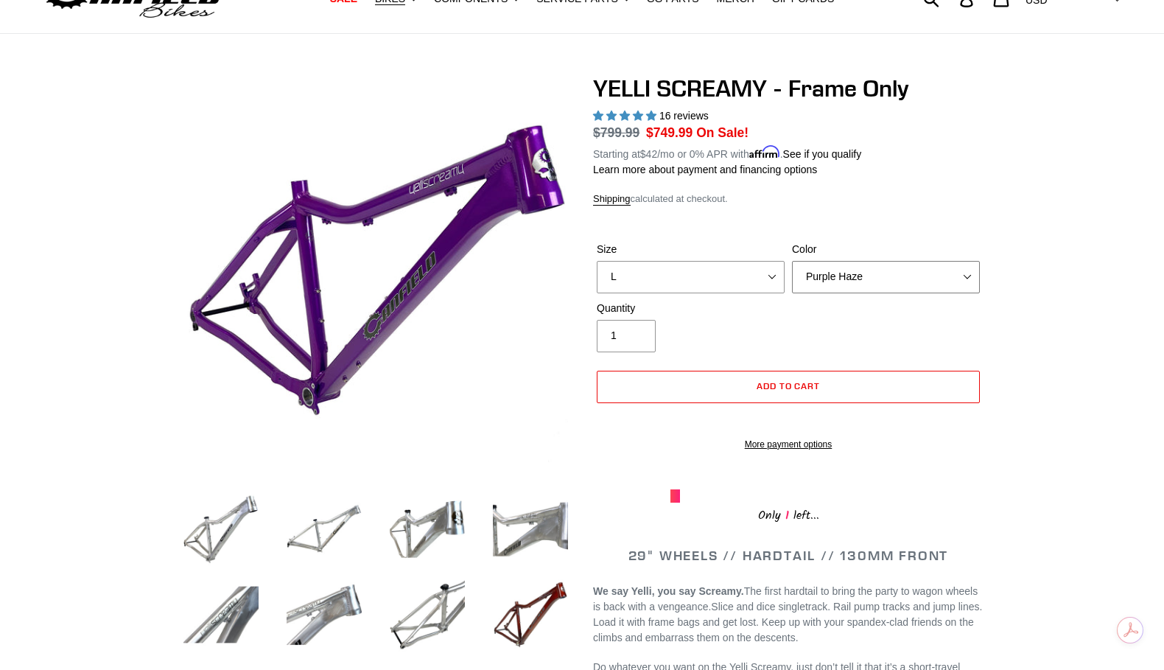
scroll to position [78, 0]
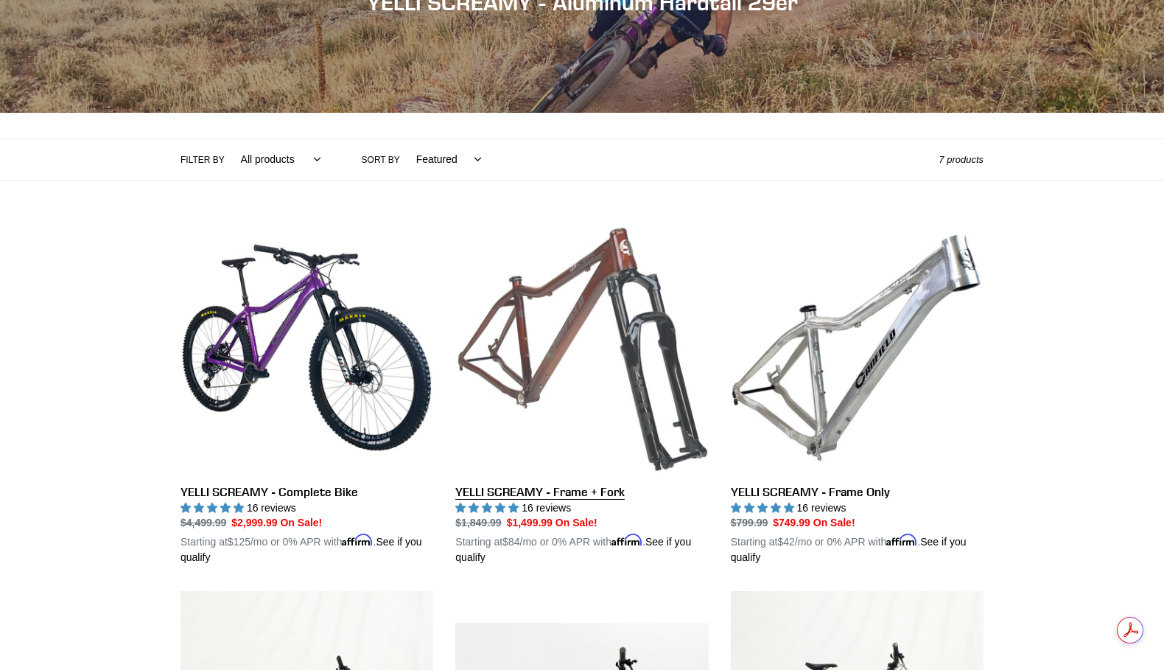
click at [604, 492] on link "YELLI SCREAMY - Frame + Fork" at bounding box center [581, 393] width 253 height 345
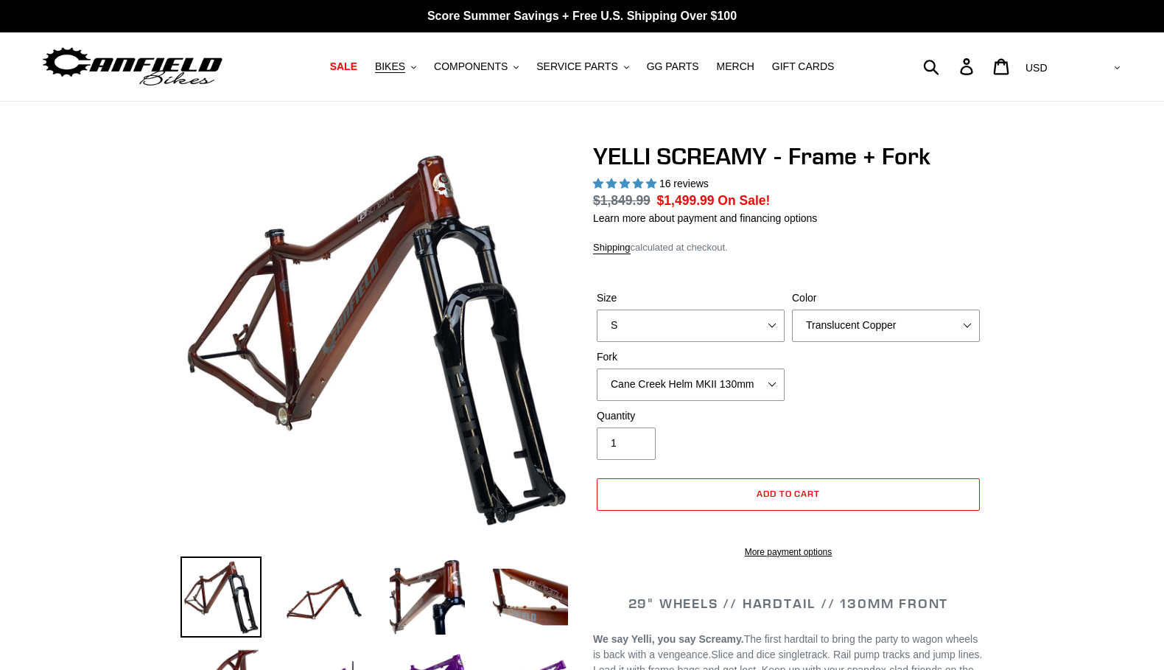
select select "highest-rating"
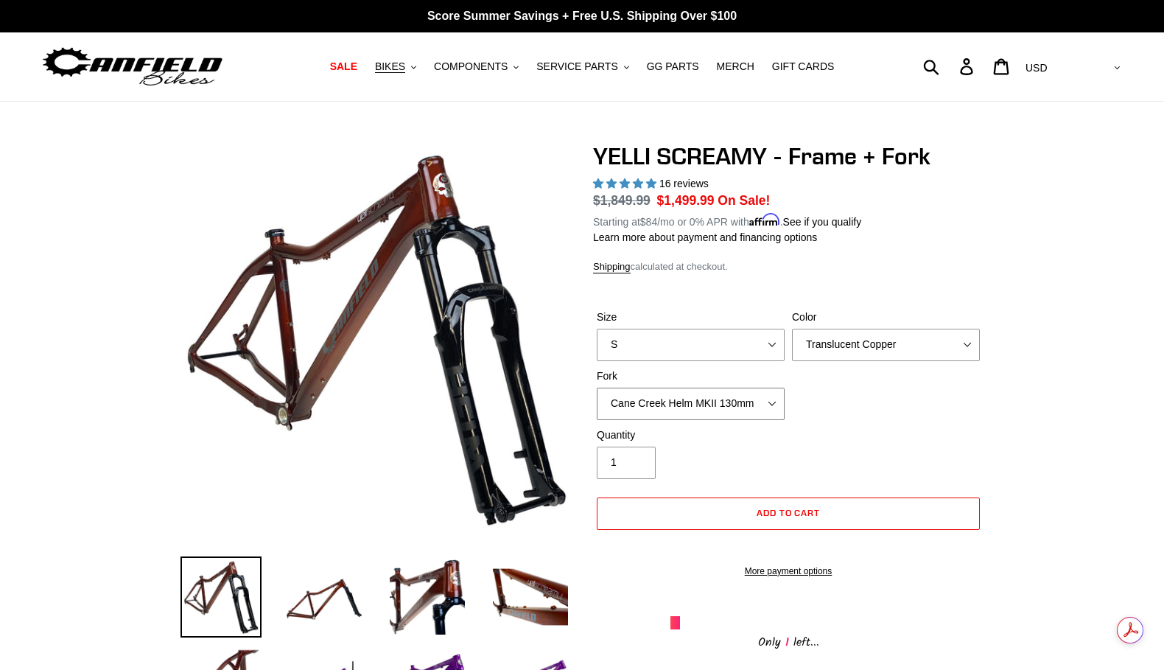
click at [767, 407] on select "Cane Creek Helm MKII 130mm Fox 34 SL Factory Grip X 130mm RockShox Pike Ultimat…" at bounding box center [691, 403] width 188 height 32
click at [597, 387] on select "Cane Creek Helm MKII 130mm Fox 34 SL Factory Grip X 130mm RockShox Pike Ultimat…" at bounding box center [691, 403] width 188 height 32
click at [764, 403] on select "Cane Creek Helm MKII 130mm Fox 34 SL Factory Grip X 130mm RockShox Pike Ultimat…" at bounding box center [691, 403] width 188 height 32
click at [597, 387] on select "Cane Creek Helm MKII 130mm Fox 34 SL Factory Grip X 130mm RockShox Pike Ultimat…" at bounding box center [691, 403] width 188 height 32
click at [760, 406] on select "Cane Creek Helm MKII 130mm Fox 34 SL Factory Grip X 130mm RockShox Pike Ultimat…" at bounding box center [691, 403] width 188 height 32
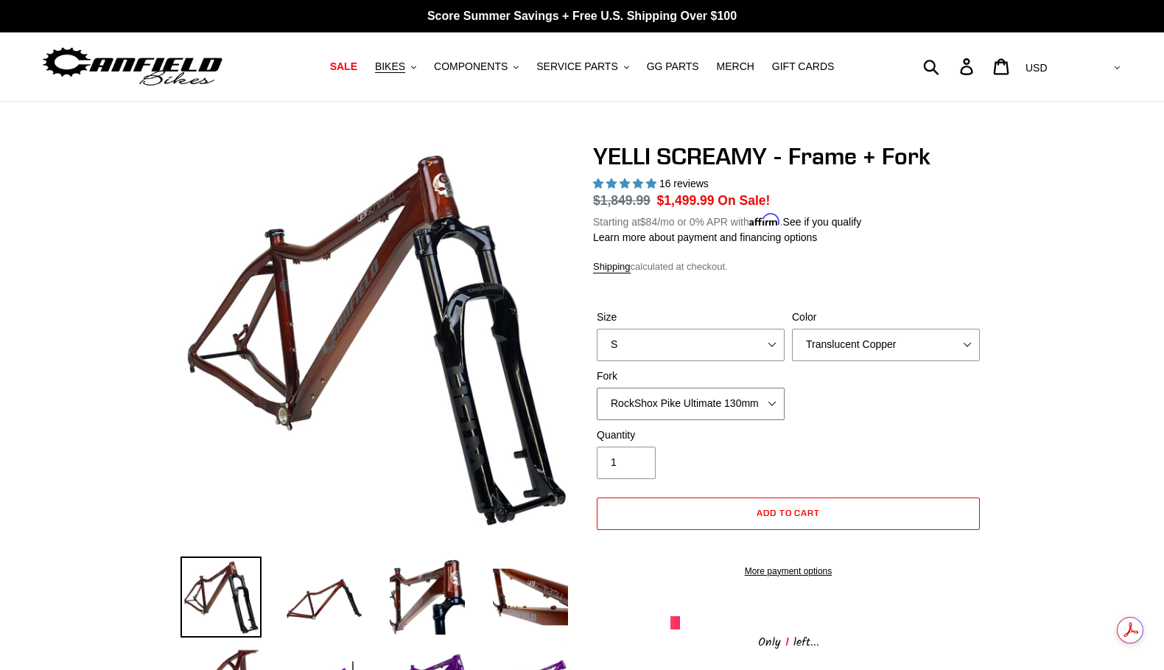
select select "Cane Creek Helm MKII 130mm"
click at [597, 387] on select "Cane Creek Helm MKII 130mm Fox 34 SL Factory Grip X 130mm RockShox Pike Ultimat…" at bounding box center [691, 403] width 188 height 32
click at [768, 405] on select "Cane Creek Helm MKII 130mm Fox 34 SL Factory Grip X 130mm RockShox Pike Ultimat…" at bounding box center [691, 403] width 188 height 32
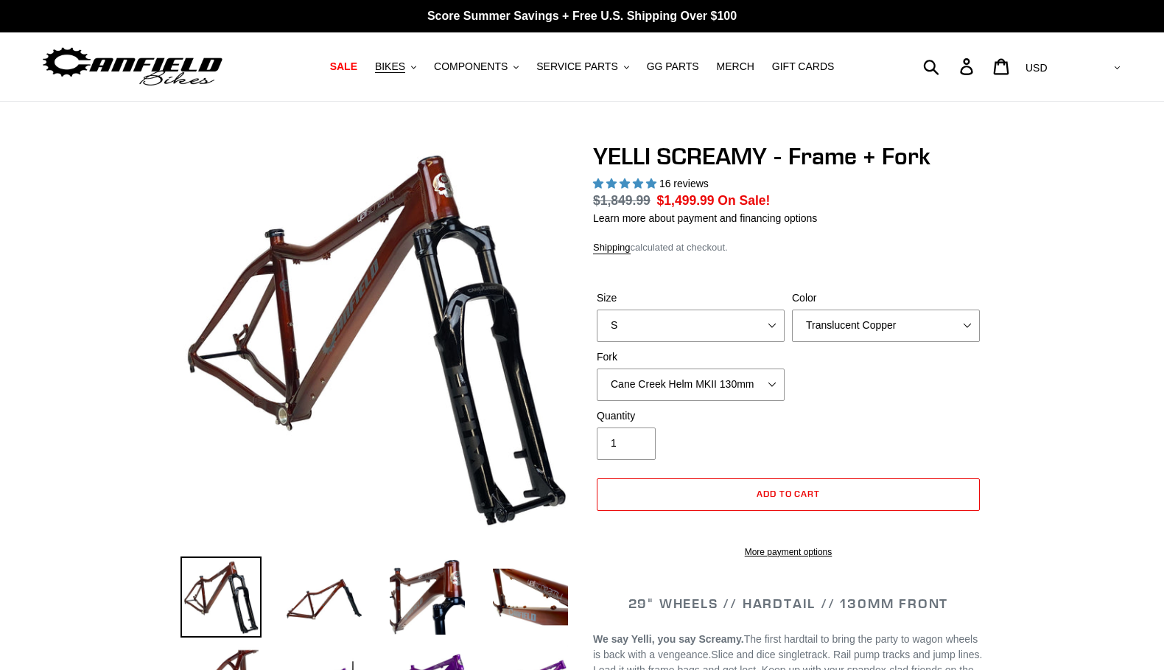
select select "highest-rating"
click at [773, 380] on select "Cane Creek Helm MKII 130mm Fox 34 SL Factory Grip X 130mm RockShox Pike Ultimat…" at bounding box center [691, 384] width 188 height 32
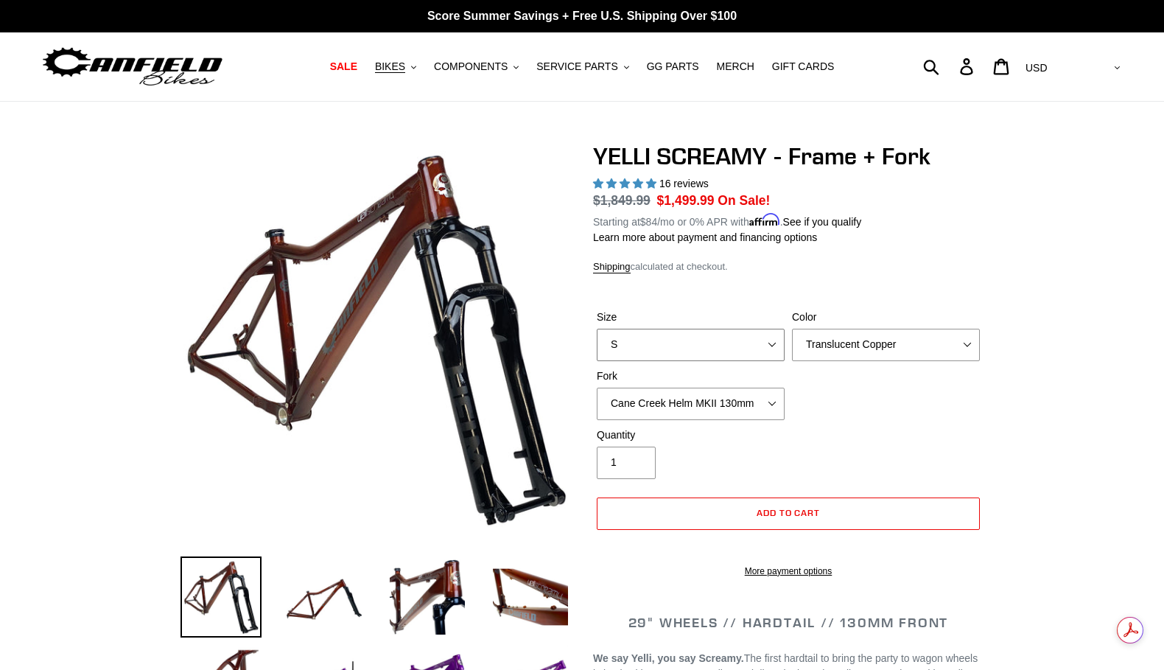
click at [659, 337] on select "S M L XL" at bounding box center [691, 345] width 188 height 32
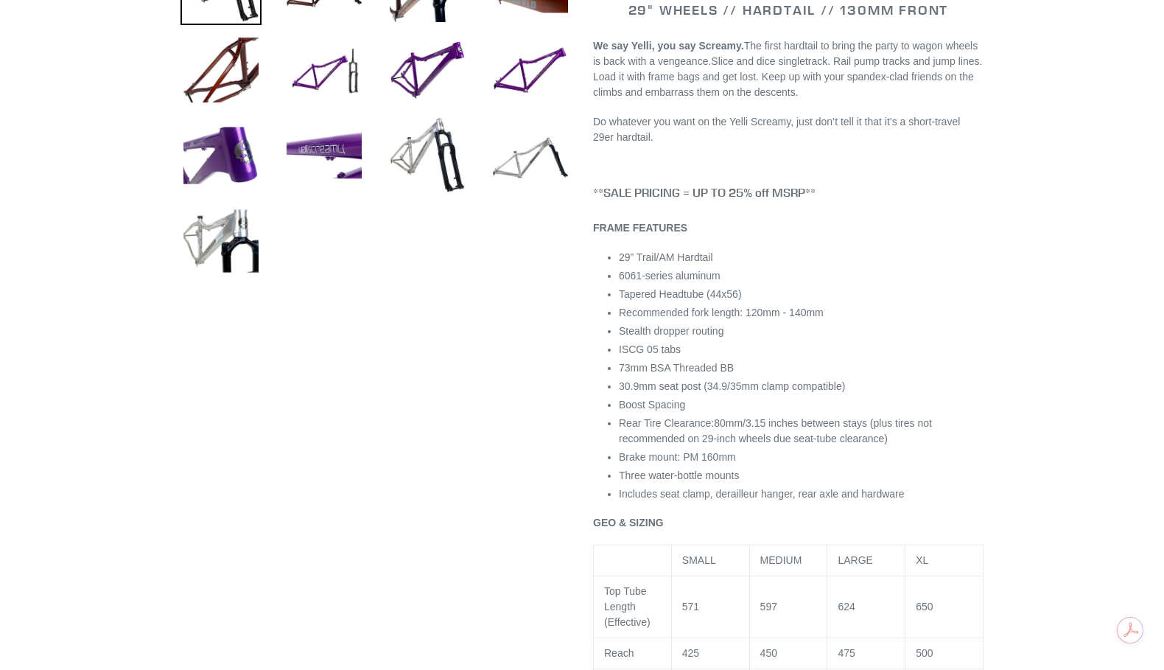
scroll to position [633, 0]
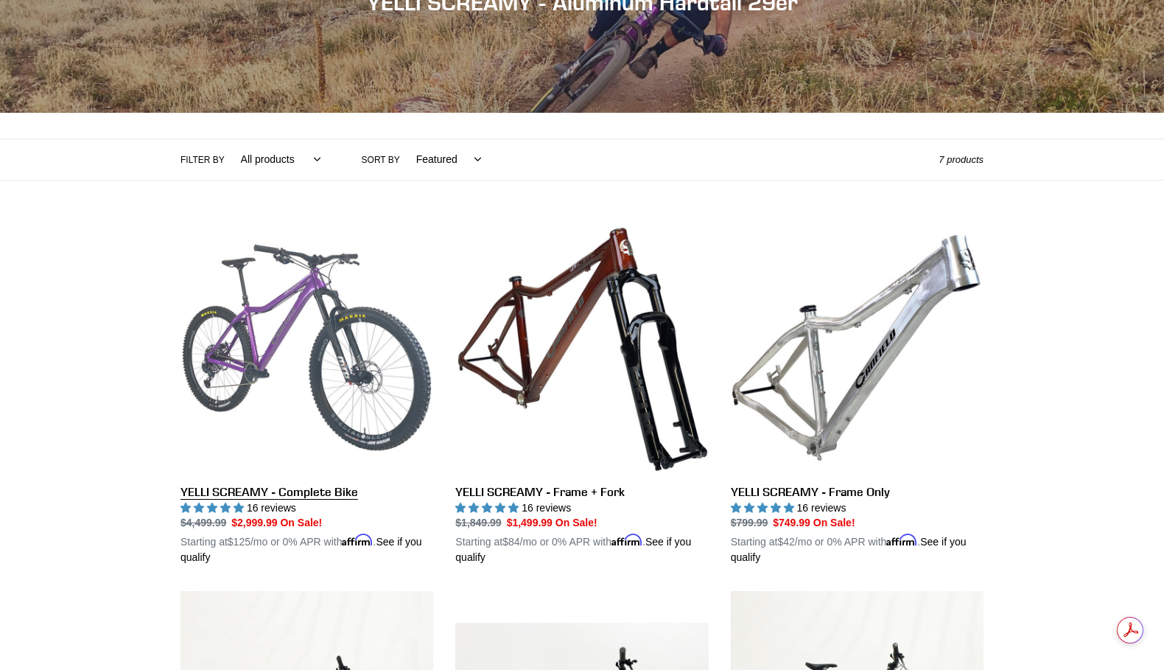
click at [306, 382] on link "YELLI SCREAMY - Complete Bike" at bounding box center [306, 393] width 253 height 345
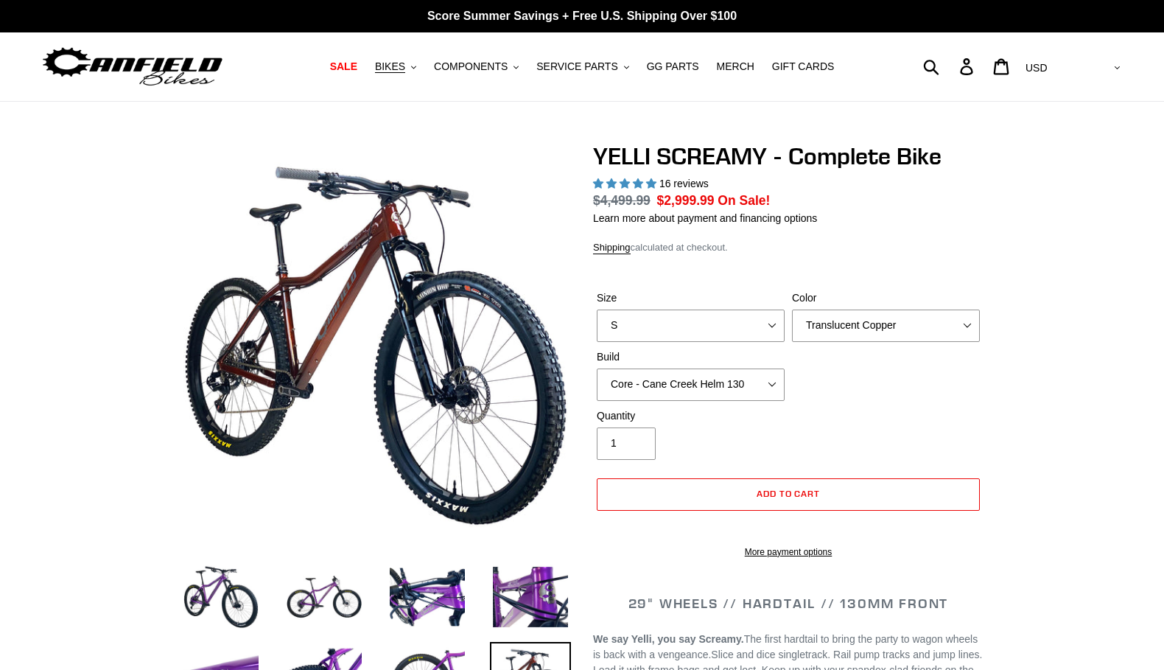
select select "highest-rating"
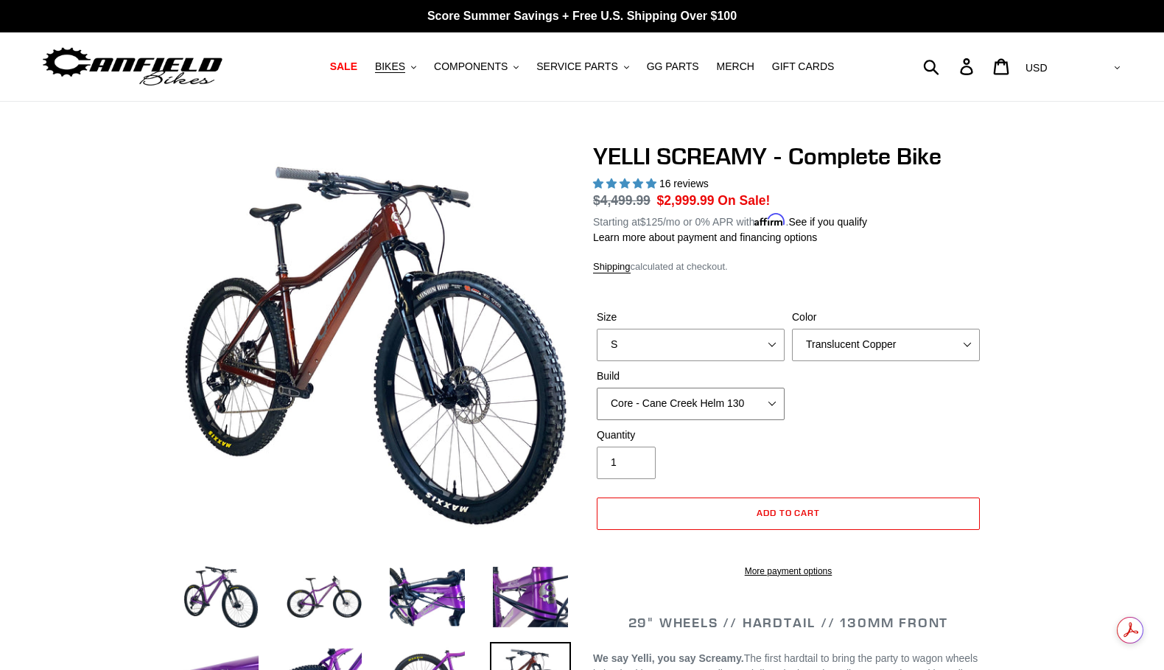
click at [766, 399] on select "Core - Cane Creek Helm 130 Pro - [GEOGRAPHIC_DATA] Helm 130 Core - Fox 34 SL Fa…" at bounding box center [691, 403] width 188 height 32
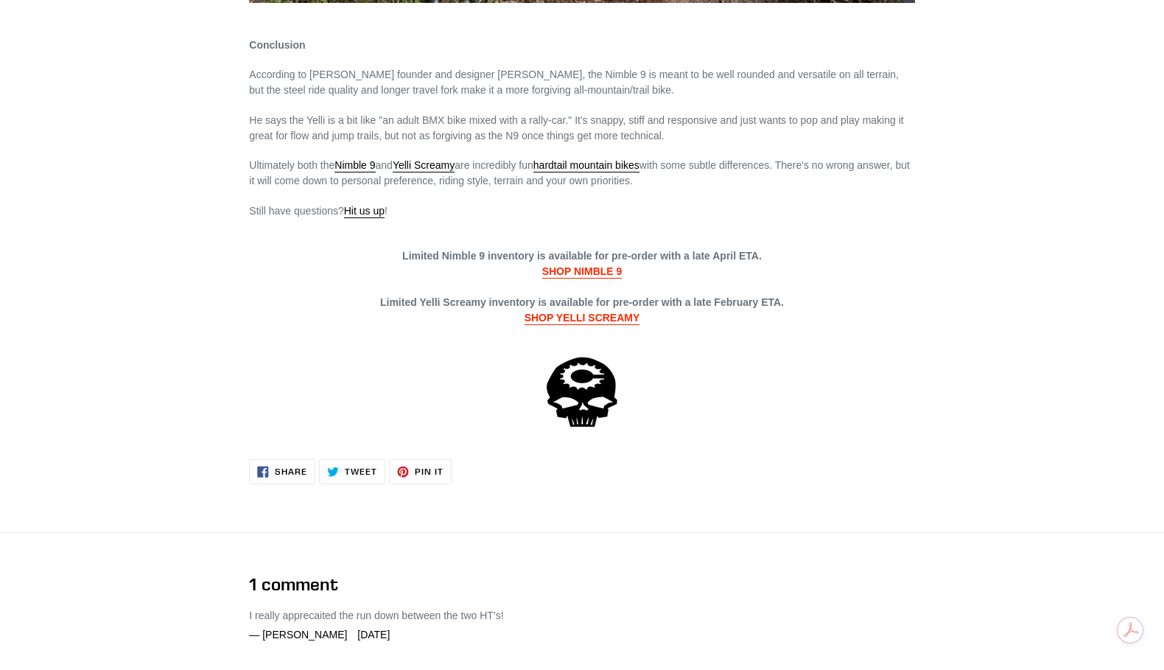
scroll to position [2862, 0]
